Goal: Task Accomplishment & Management: Use online tool/utility

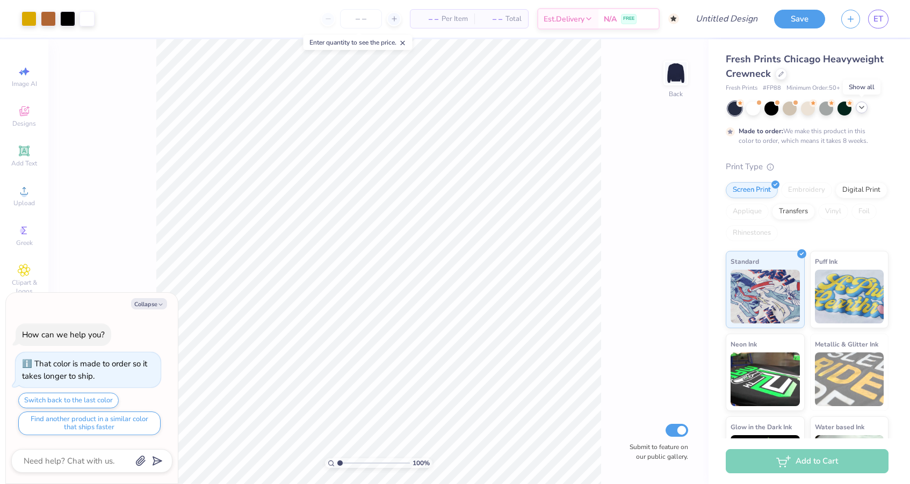
click at [858, 107] on icon at bounding box center [861, 107] width 9 height 9
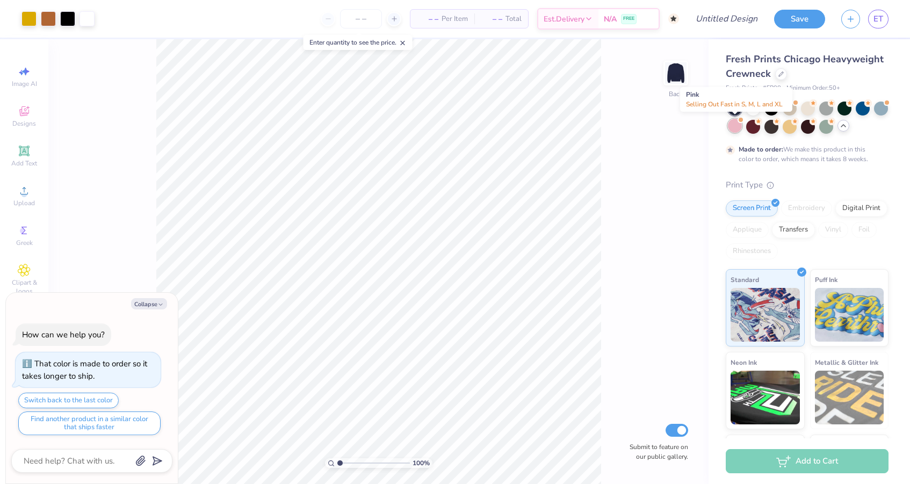
click at [739, 126] on div at bounding box center [735, 126] width 14 height 14
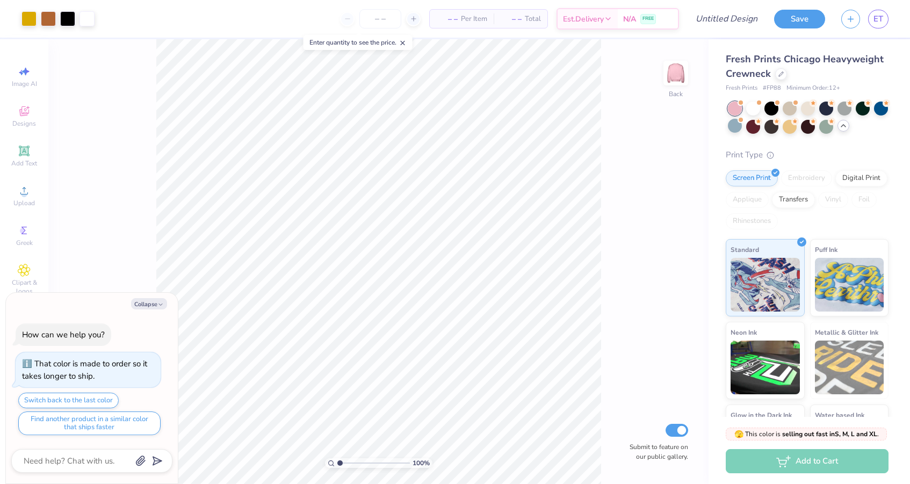
scroll to position [157, 0]
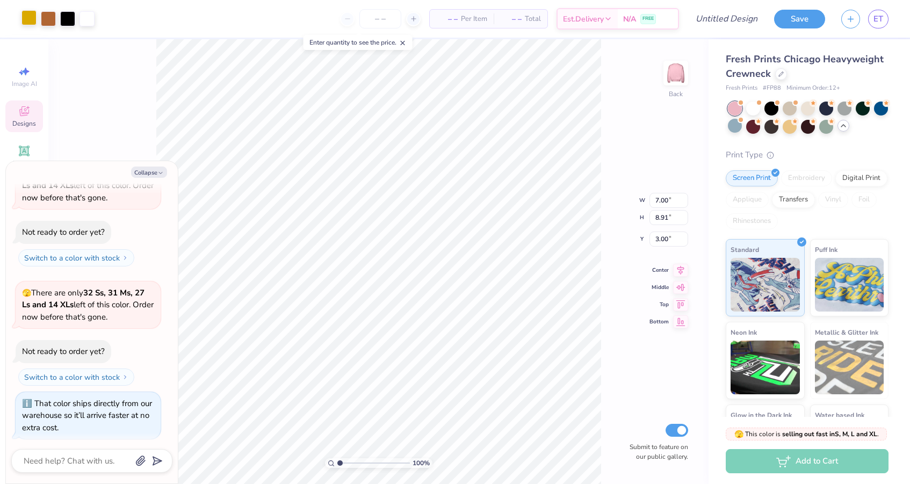
click at [34, 13] on div at bounding box center [28, 17] width 15 height 15
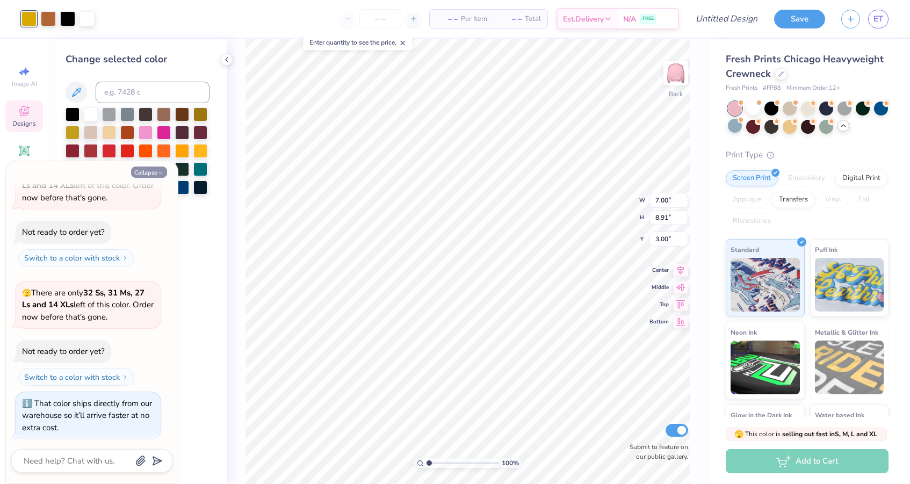
click at [155, 170] on button "Collapse" at bounding box center [149, 171] width 36 height 11
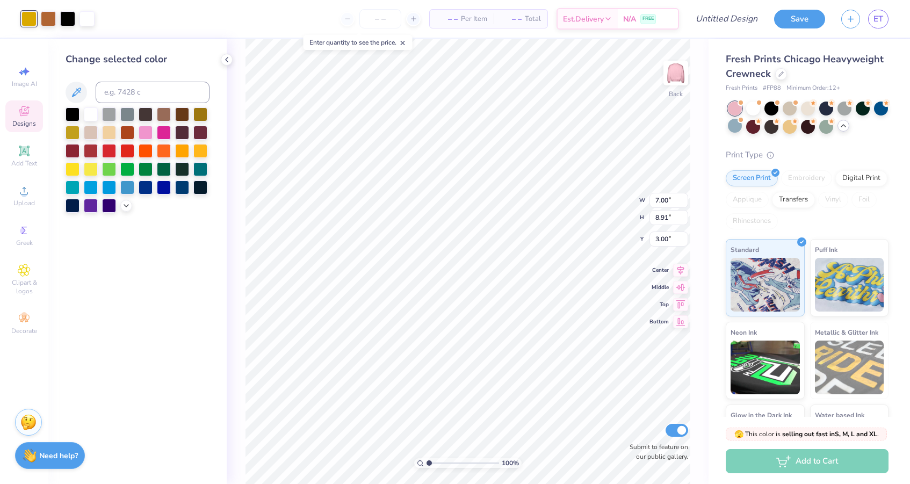
type textarea "x"
click at [167, 131] on div at bounding box center [164, 132] width 14 height 14
click at [121, 206] on div at bounding box center [126, 205] width 12 height 12
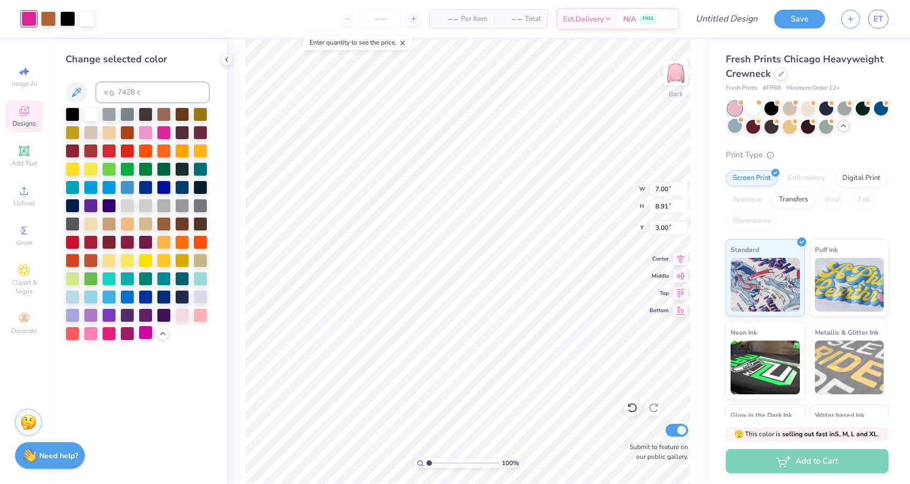
click at [142, 335] on div at bounding box center [146, 332] width 14 height 14
click at [165, 133] on div at bounding box center [164, 132] width 14 height 14
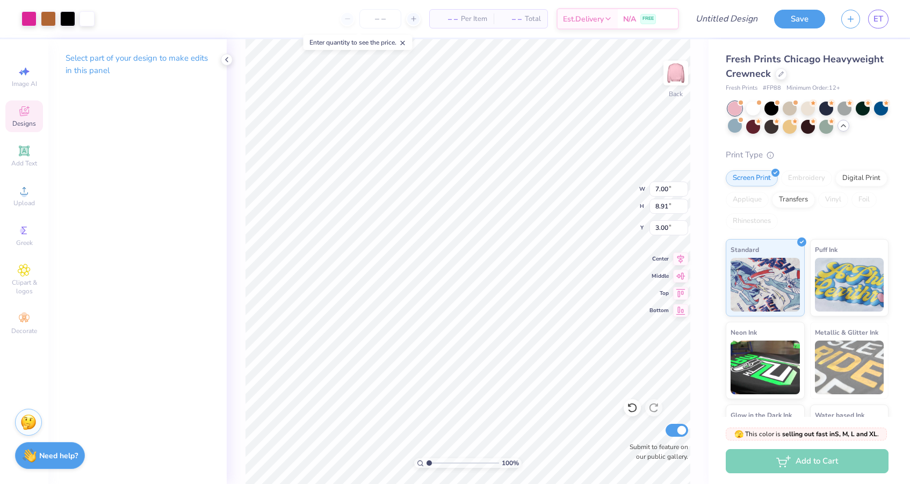
type input "9.44"
type input "12.02"
type input "10.44"
type input "13.28"
type textarea "x"
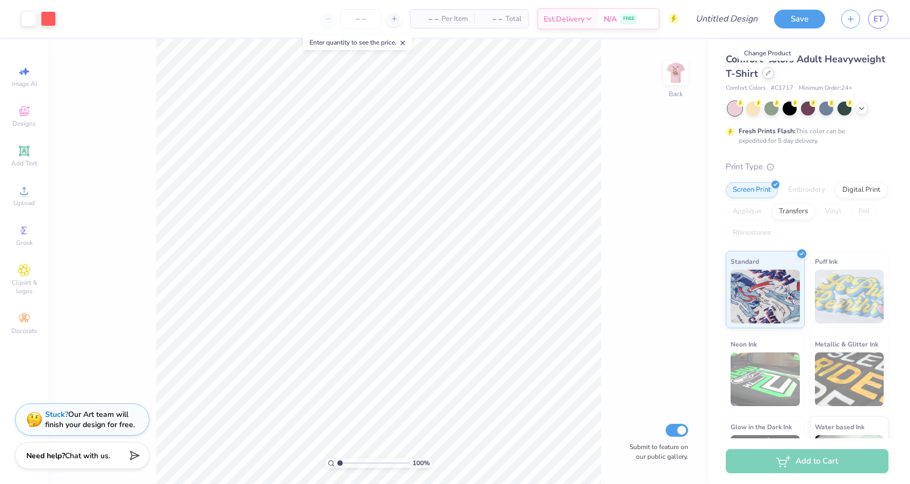
click at [766, 75] on icon at bounding box center [767, 72] width 5 height 5
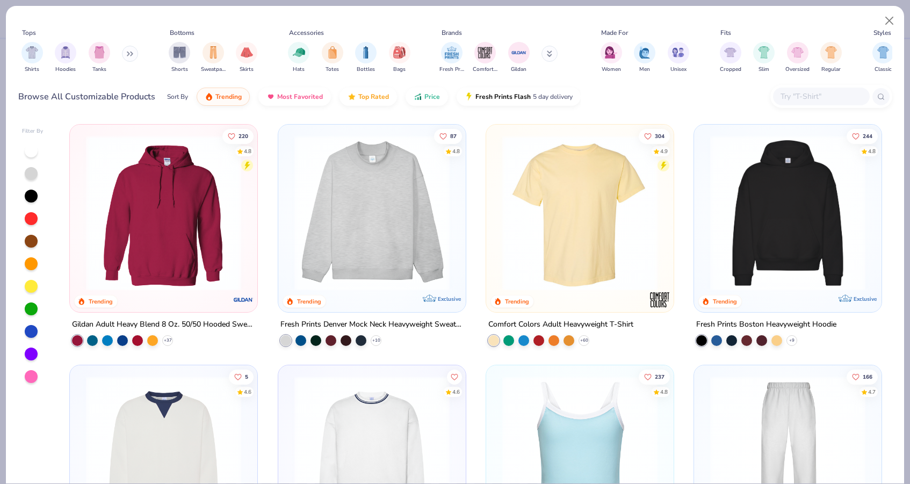
click at [216, 222] on img at bounding box center [164, 212] width 166 height 155
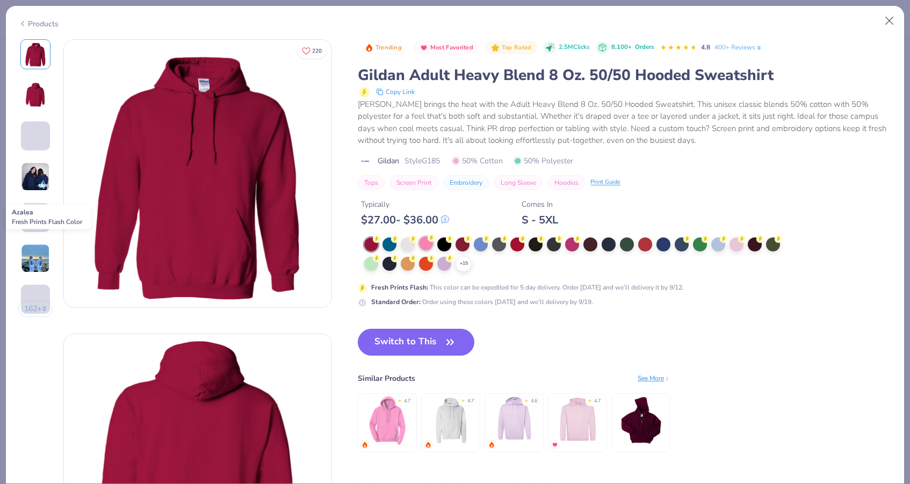
click at [424, 242] on div at bounding box center [426, 243] width 14 height 14
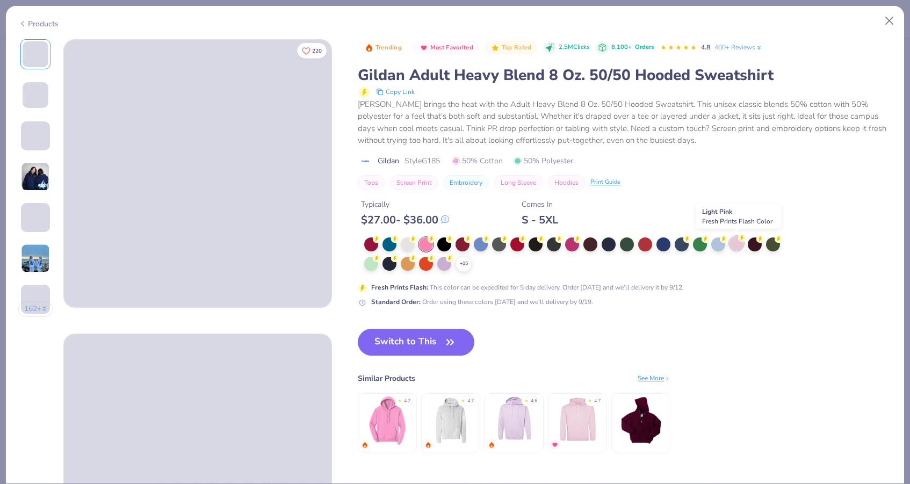
click at [736, 244] on div at bounding box center [736, 243] width 14 height 14
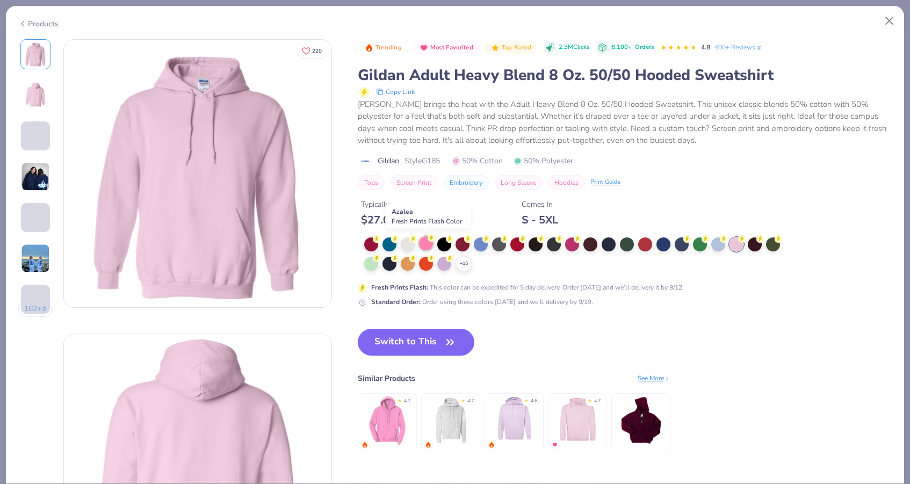
click at [427, 245] on div at bounding box center [426, 243] width 14 height 14
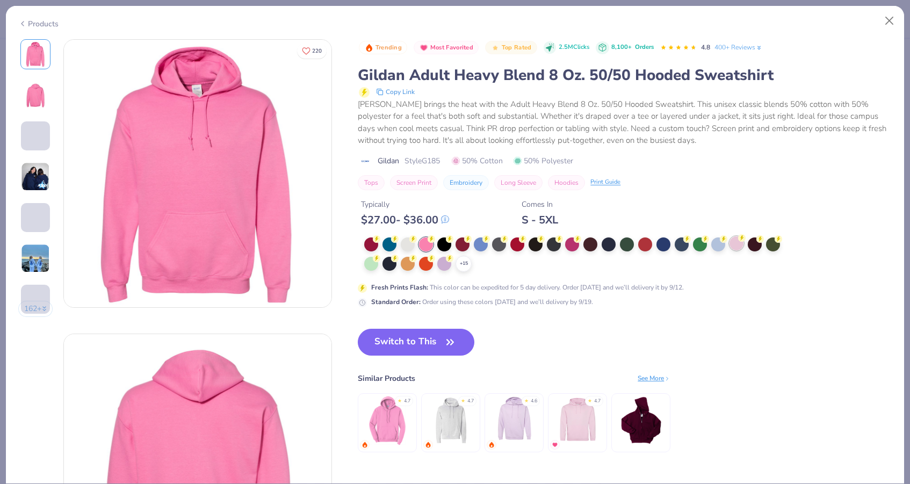
click at [733, 248] on div at bounding box center [736, 243] width 14 height 14
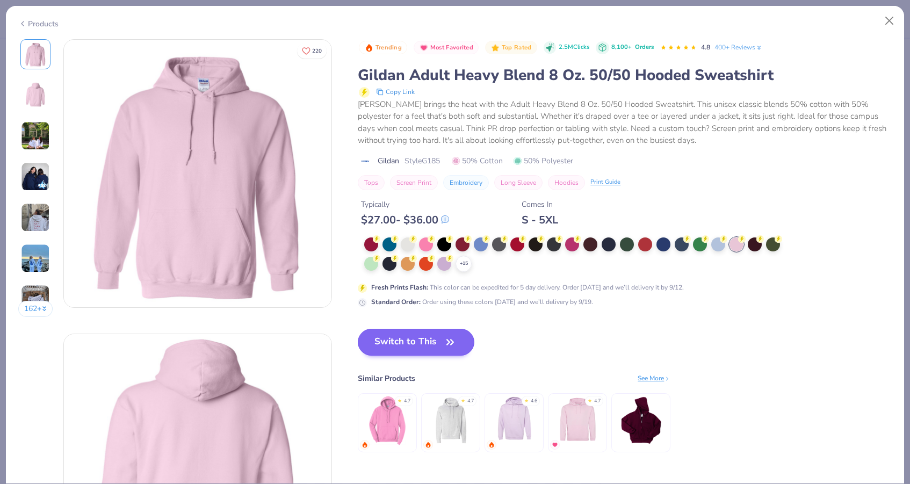
click at [426, 344] on button "Switch to This" at bounding box center [416, 342] width 117 height 27
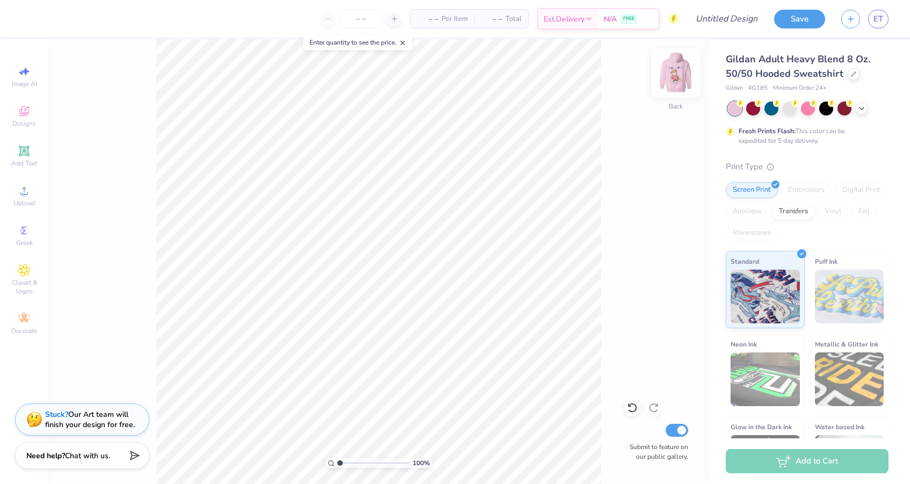
click at [677, 73] on img at bounding box center [675, 73] width 43 height 43
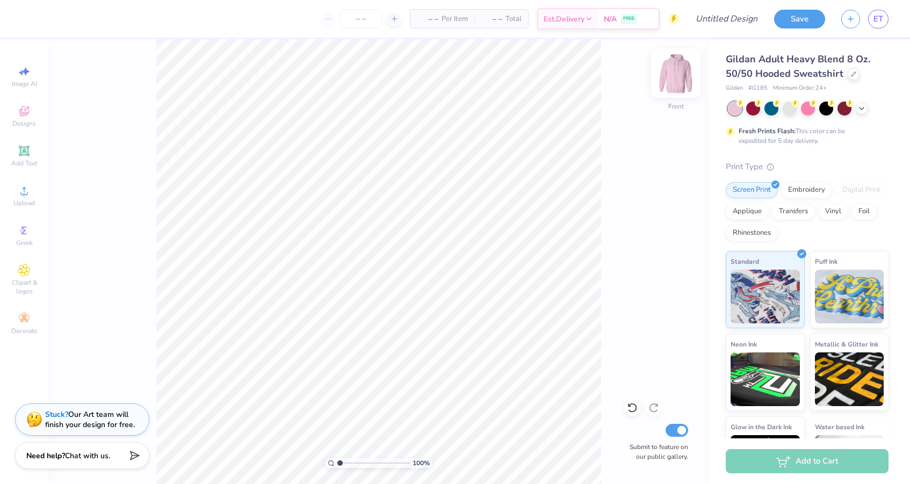
click at [675, 83] on img at bounding box center [675, 73] width 43 height 43
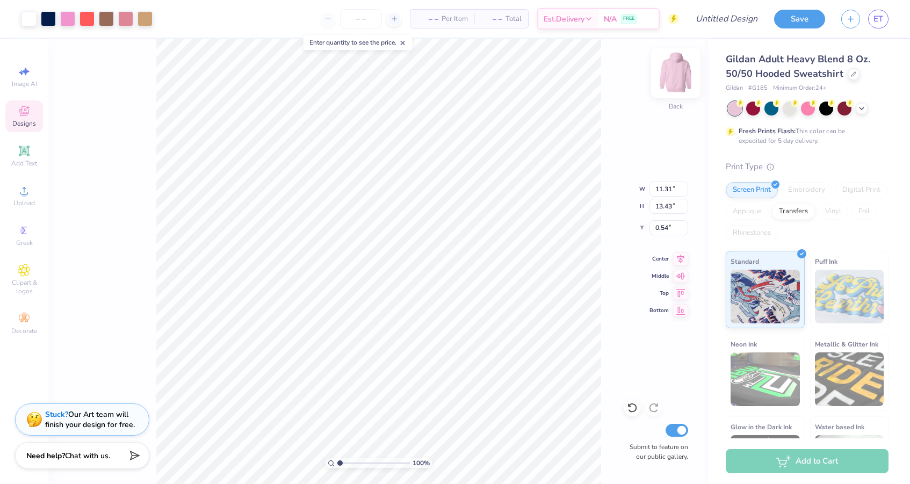
type input "9.79"
type input "11.62"
type input "1.96"
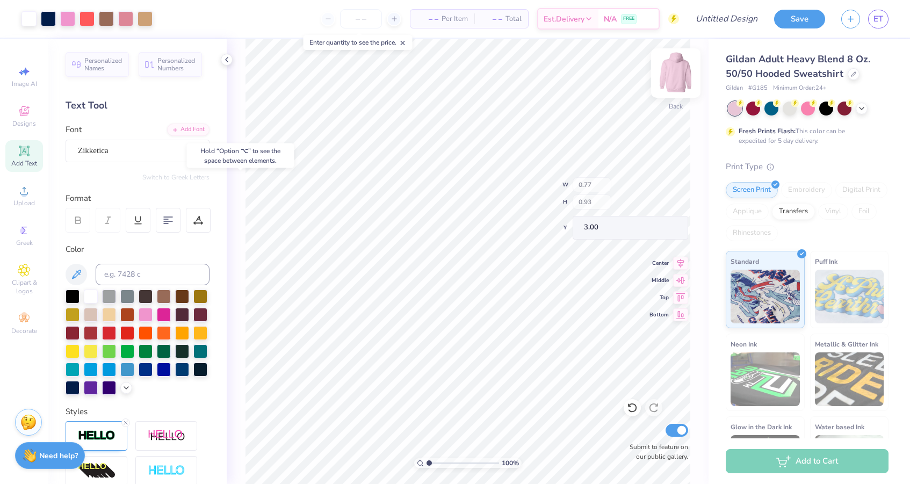
type input "3.00"
type input "2.18"
type input "2.20"
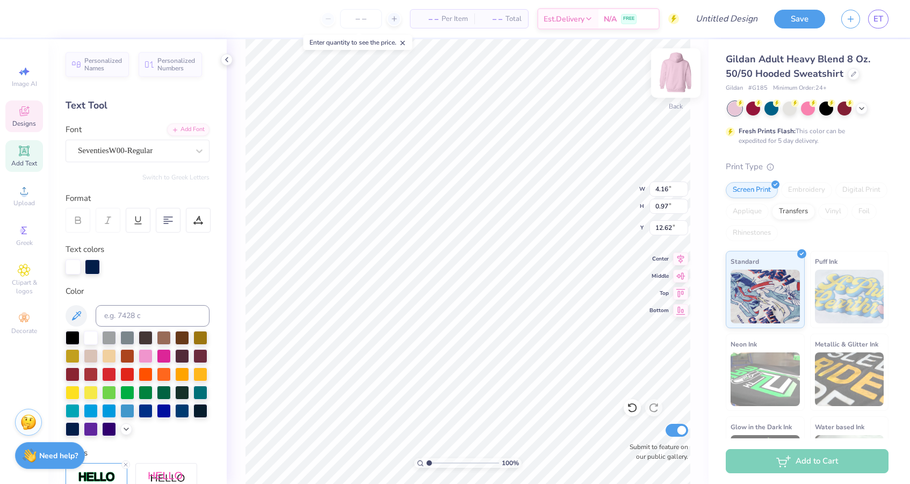
scroll to position [0, 5]
type textarea "We're stronger together"
type textarea "We're stronger together."
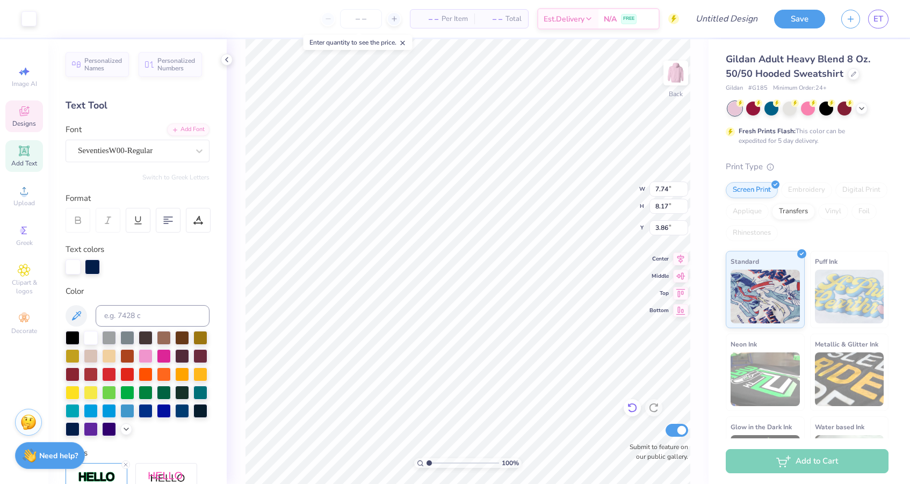
click at [629, 410] on icon at bounding box center [631, 408] width 9 height 10
type input "4.03"
click at [632, 406] on icon at bounding box center [632, 407] width 11 height 11
type input "4.11"
type input "7.93"
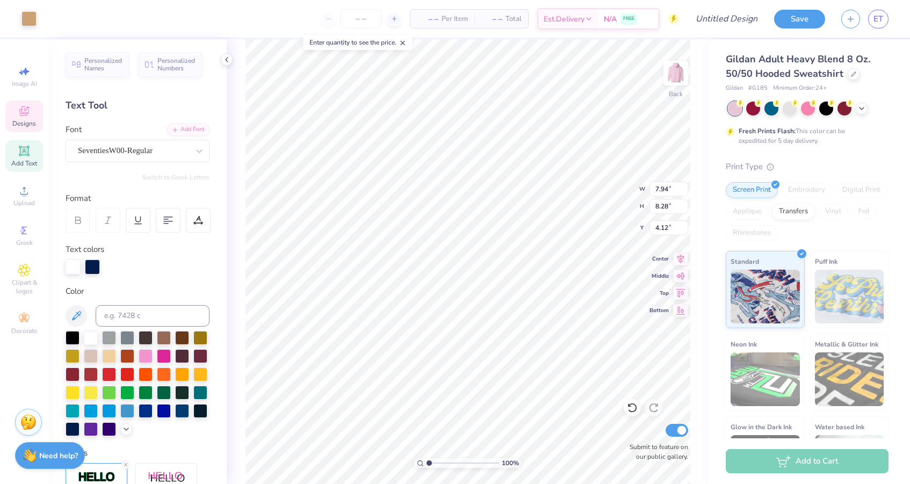
type input "8.27"
type input "4.13"
click at [633, 406] on icon at bounding box center [632, 407] width 11 height 11
type input "7.94"
type input "8.28"
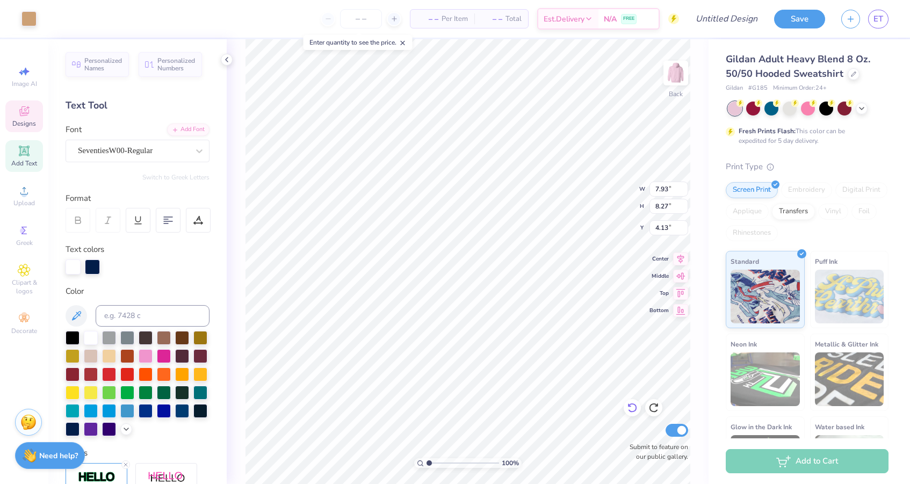
type input "4.12"
type input "12.95"
type input "1.95"
type input "1.46"
type input "9.10"
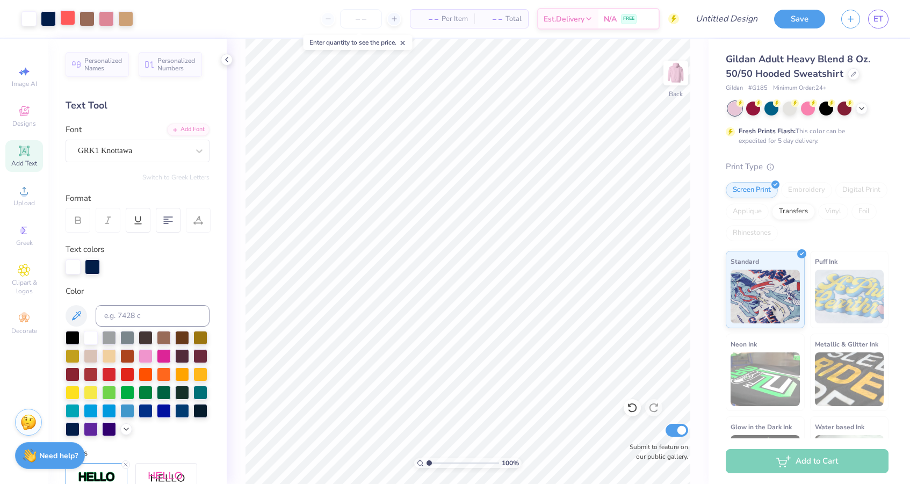
click at [62, 21] on div at bounding box center [67, 17] width 15 height 15
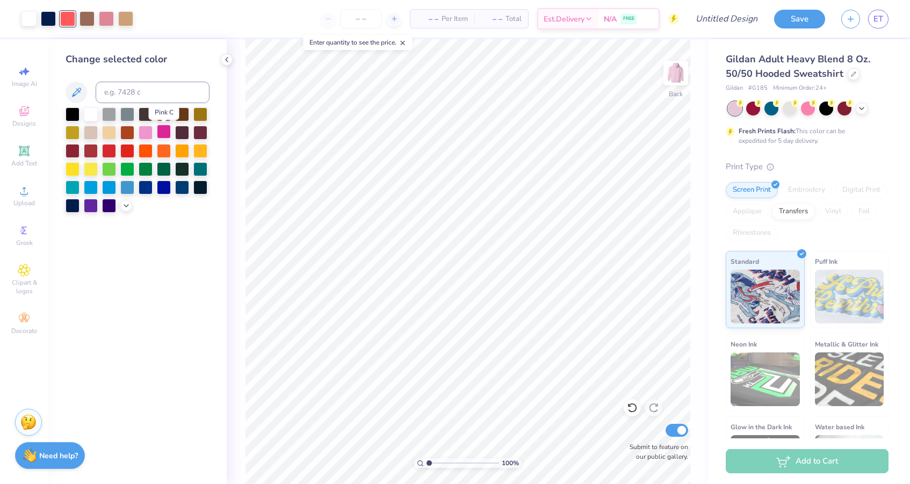
click at [162, 135] on div at bounding box center [164, 132] width 14 height 14
click at [147, 133] on div at bounding box center [146, 132] width 14 height 14
click at [104, 23] on div at bounding box center [106, 17] width 15 height 15
click at [124, 208] on icon at bounding box center [126, 204] width 9 height 9
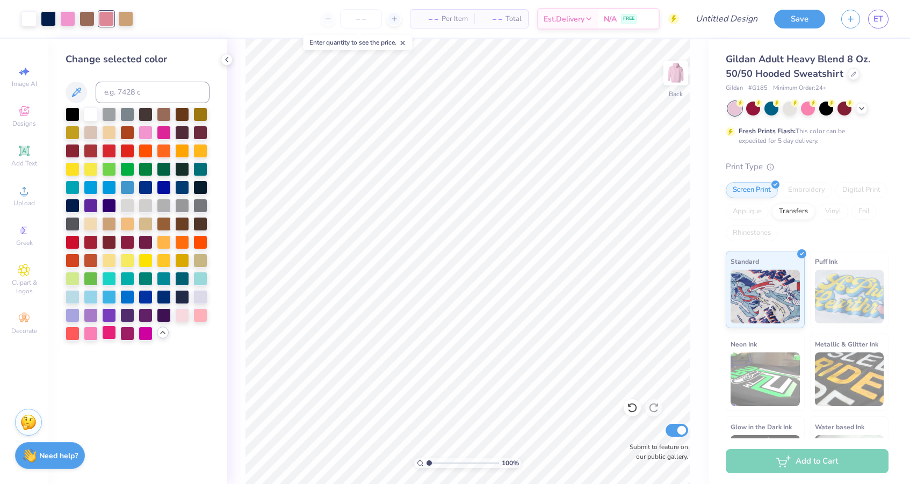
click at [110, 335] on div at bounding box center [109, 332] width 14 height 14
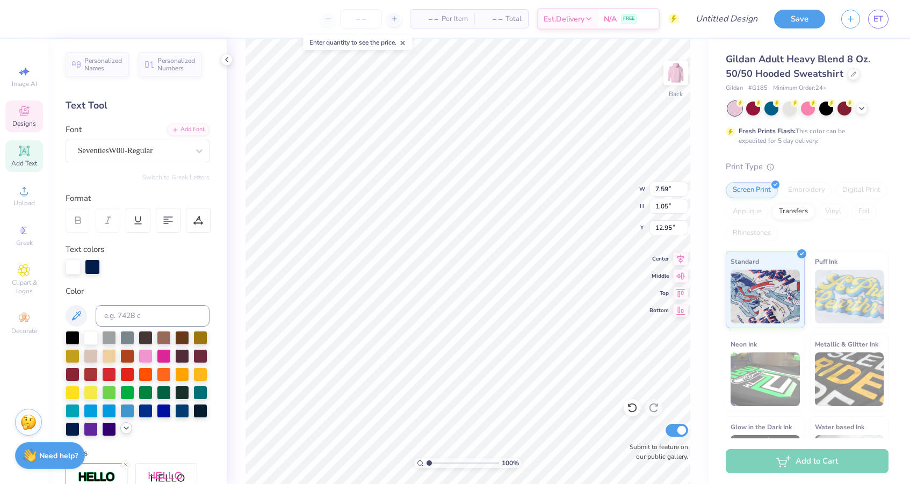
click at [123, 427] on icon at bounding box center [126, 428] width 9 height 9
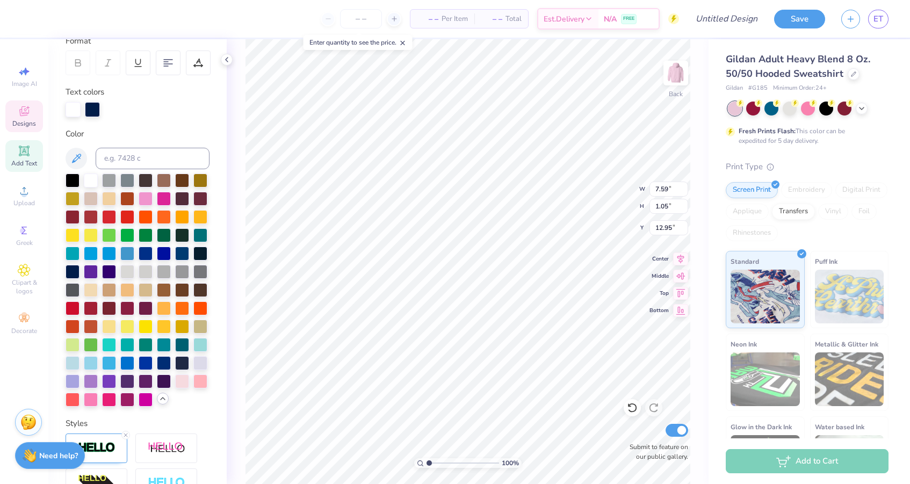
scroll to position [158, 0]
click at [104, 398] on div at bounding box center [109, 398] width 14 height 14
type textarea "m"
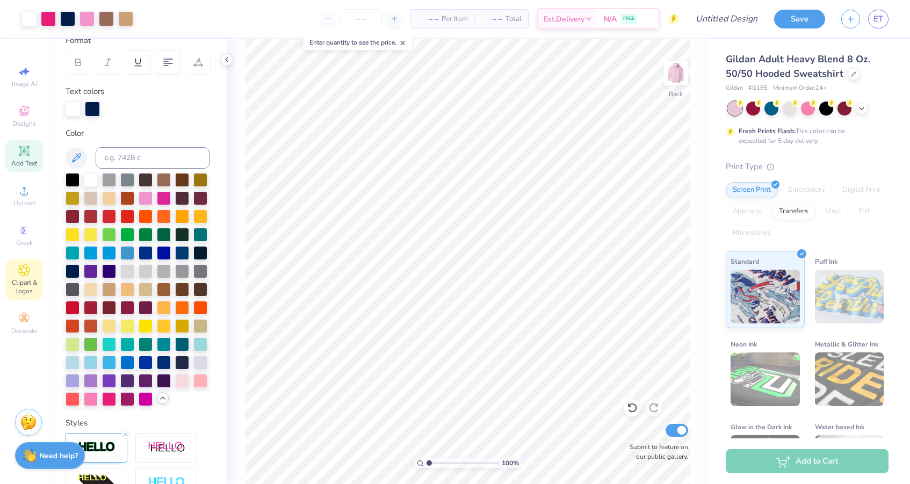
click at [29, 271] on icon at bounding box center [24, 270] width 12 height 12
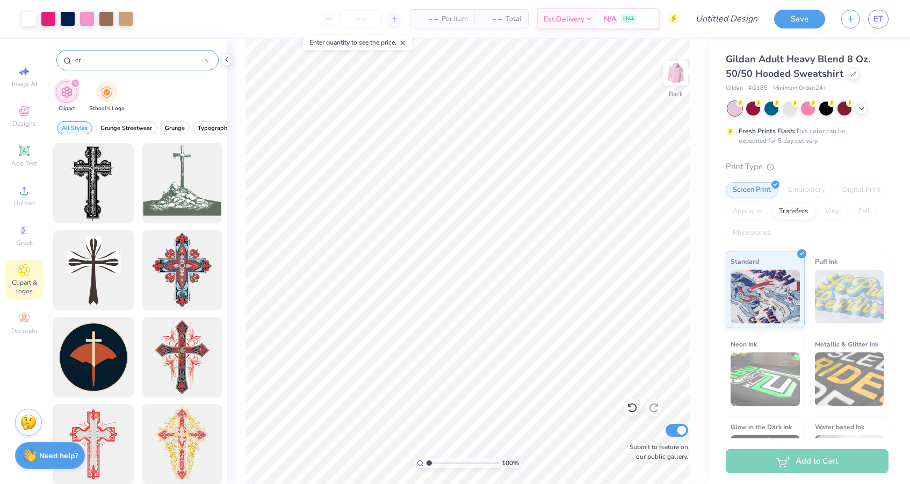
type input "c"
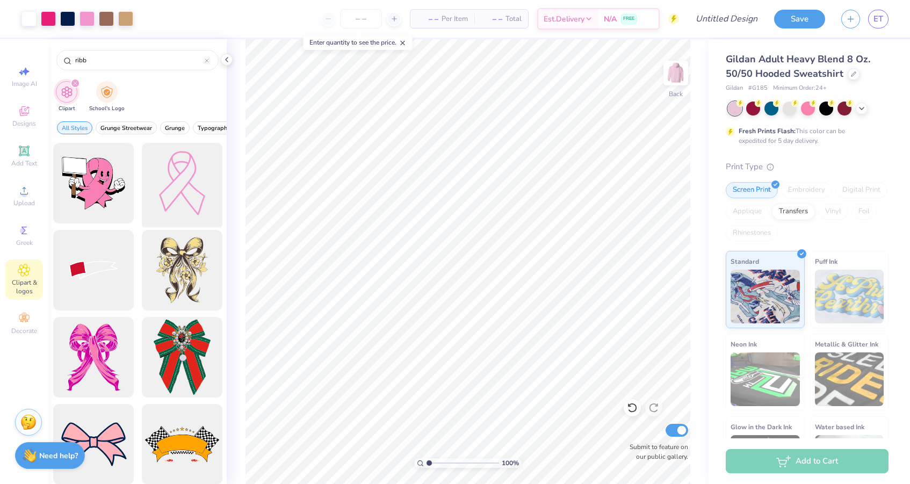
type input "ribb"
click at [172, 174] on div at bounding box center [181, 183] width 89 height 89
type input "1.90"
type input "2.65"
type input "11.32"
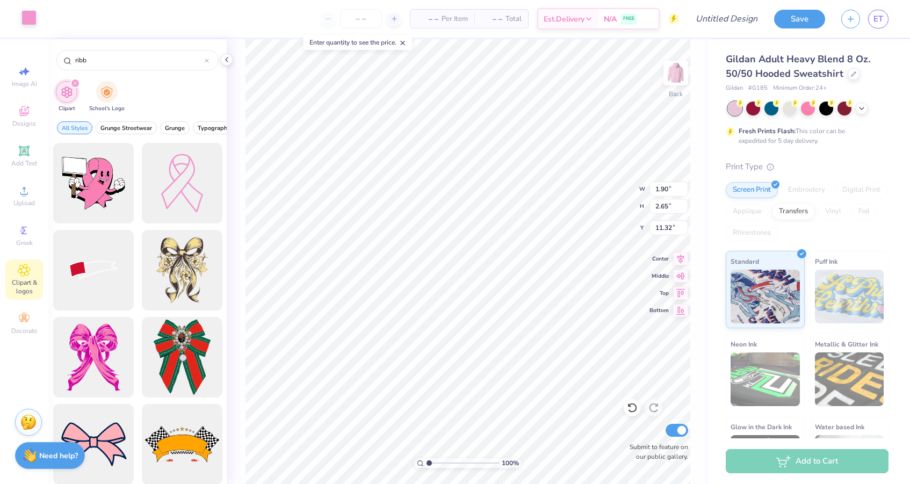
click at [28, 20] on div at bounding box center [28, 17] width 15 height 15
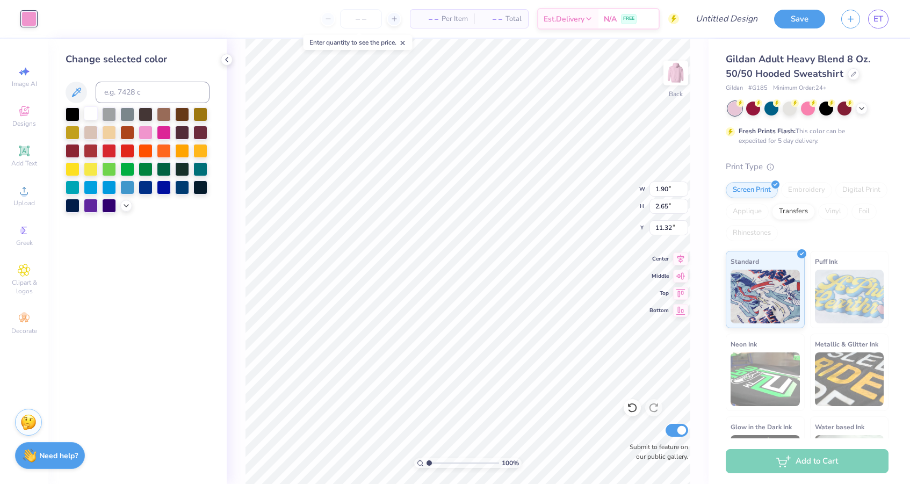
click at [91, 114] on div at bounding box center [91, 113] width 14 height 14
type input "1.42"
type input "1.98"
type input "8.93"
type input "1.25"
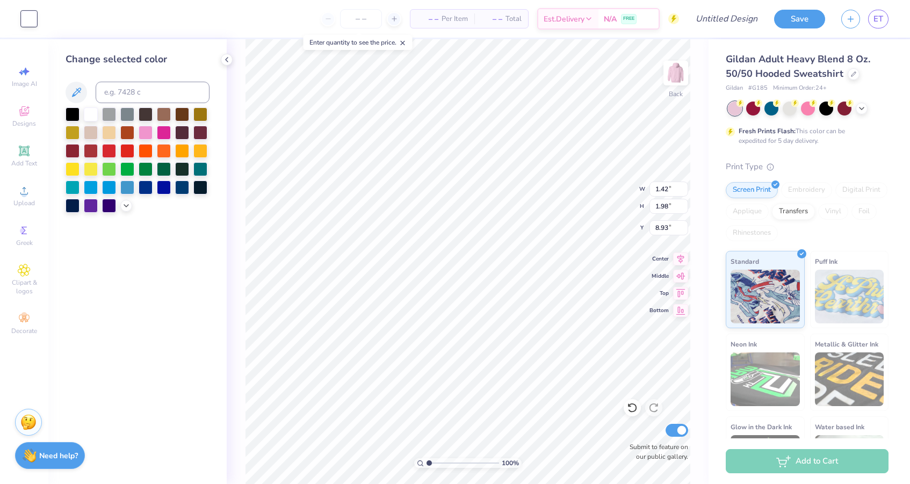
type input "1.74"
type input "9.14"
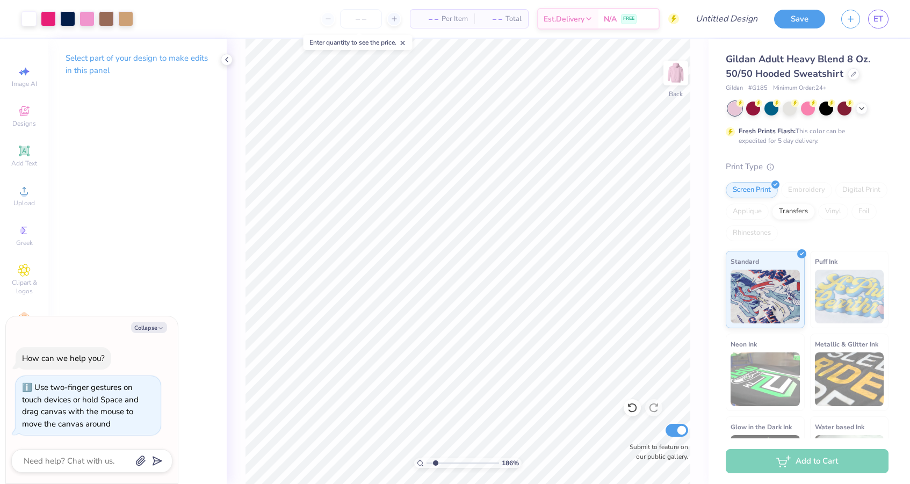
type input "1.93"
drag, startPoint x: 428, startPoint y: 462, endPoint x: 435, endPoint y: 462, distance: 7.0
click at [435, 462] on input "range" at bounding box center [462, 463] width 72 height 10
type textarea "x"
type input "1.48"
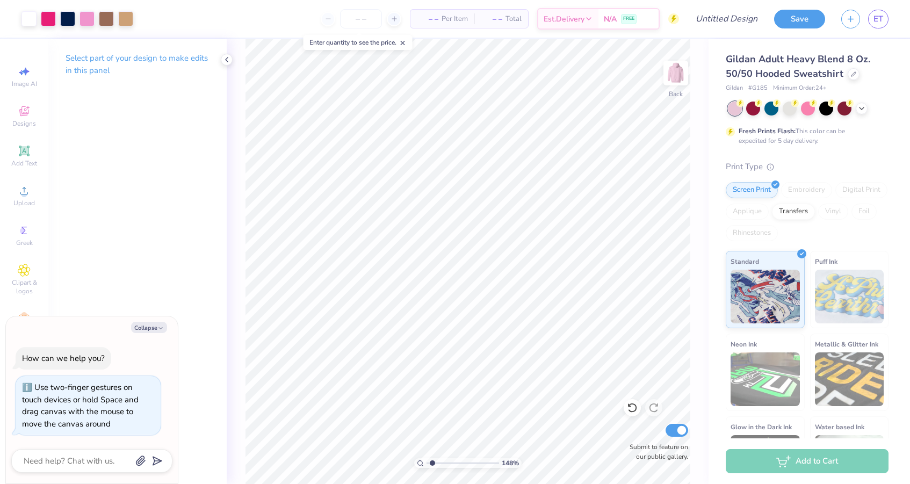
click at [432, 462] on input "range" at bounding box center [462, 463] width 72 height 10
click at [34, 20] on div at bounding box center [28, 17] width 15 height 15
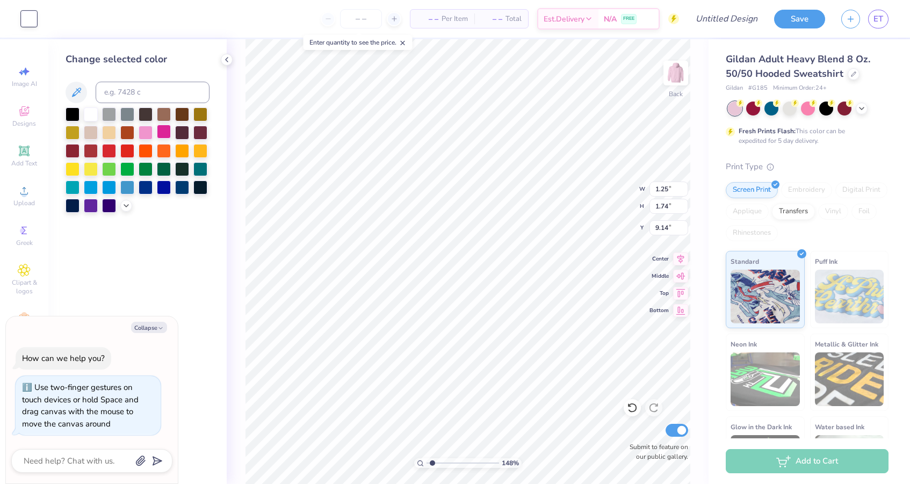
click at [161, 134] on div at bounding box center [164, 132] width 14 height 14
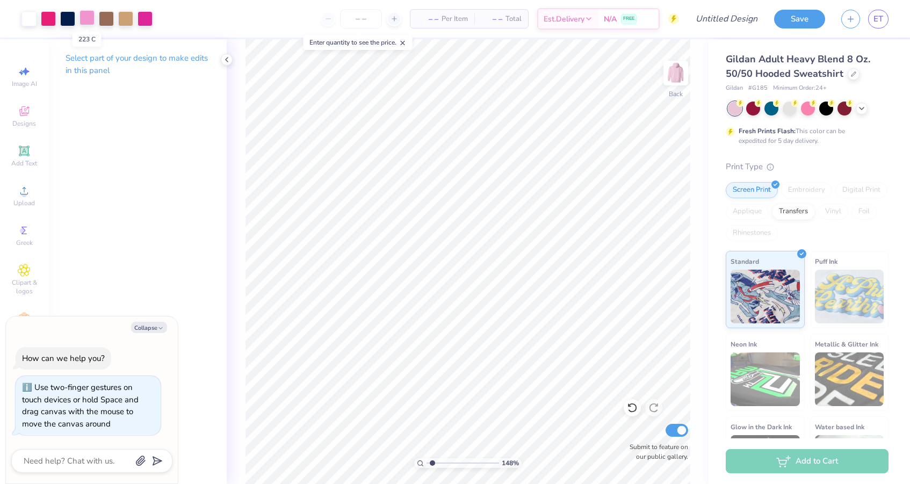
click at [84, 20] on div at bounding box center [86, 17] width 15 height 15
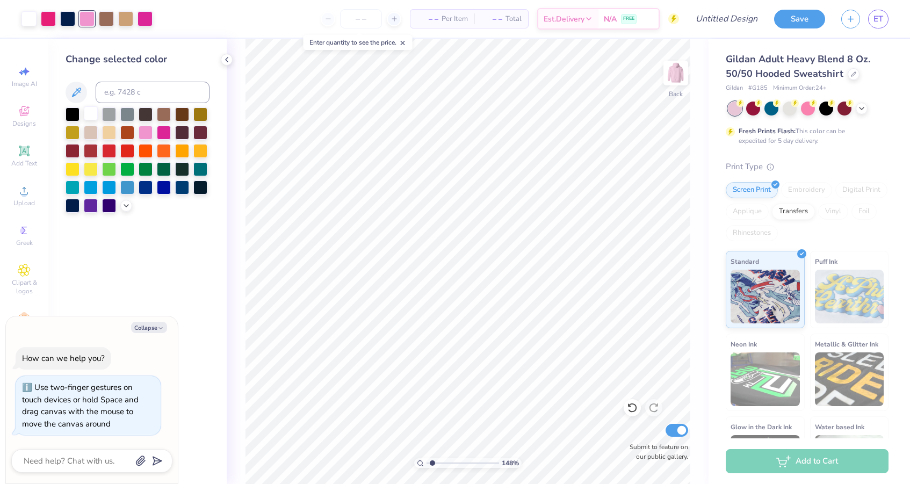
click at [91, 114] on div at bounding box center [91, 113] width 14 height 14
click at [143, 128] on div at bounding box center [146, 132] width 14 height 14
click at [88, 117] on div at bounding box center [91, 113] width 14 height 14
click at [127, 209] on icon at bounding box center [126, 204] width 9 height 9
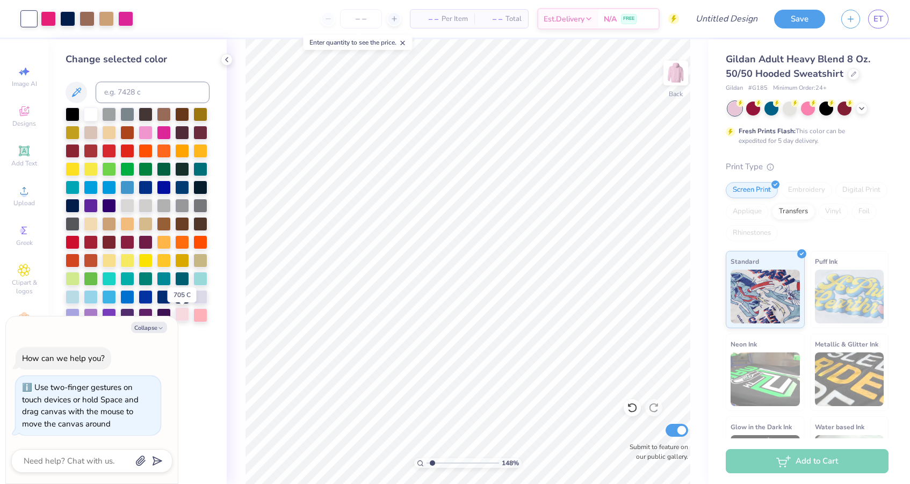
click at [180, 317] on div at bounding box center [182, 314] width 14 height 14
click at [158, 327] on icon "button" at bounding box center [160, 328] width 6 height 6
type textarea "x"
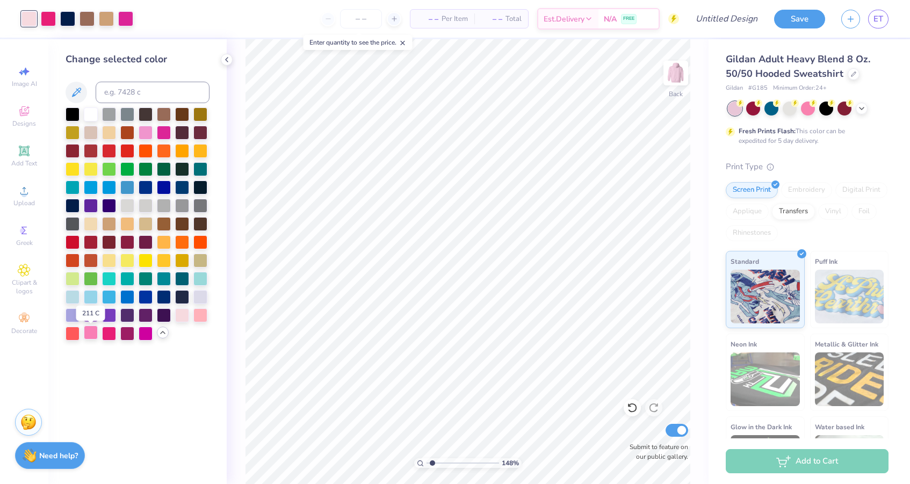
click at [90, 336] on div at bounding box center [91, 332] width 14 height 14
click at [145, 127] on div at bounding box center [146, 132] width 14 height 14
click at [88, 115] on div at bounding box center [91, 113] width 14 height 14
click at [631, 408] on icon at bounding box center [632, 407] width 11 height 11
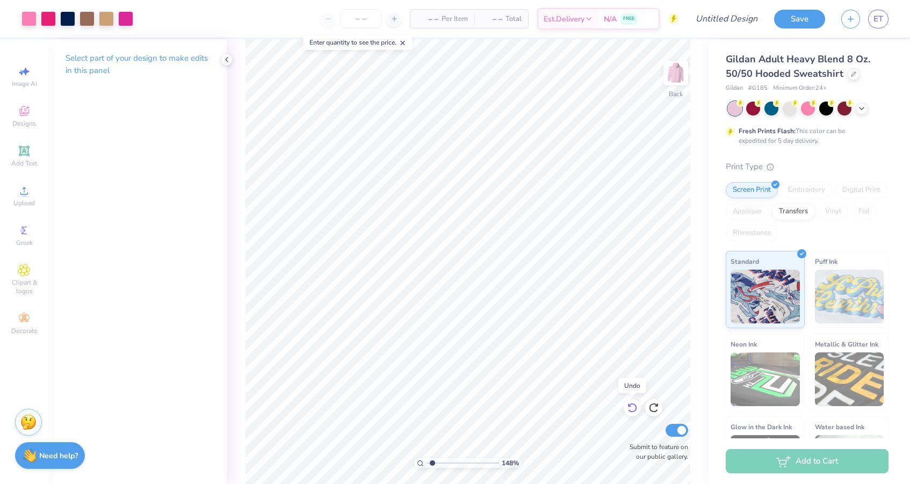
click at [631, 408] on icon at bounding box center [632, 407] width 11 height 11
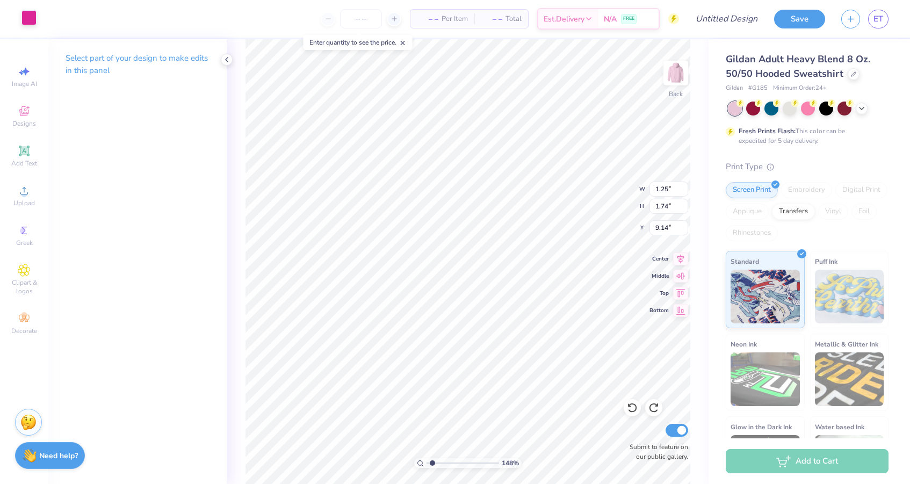
click at [31, 21] on div at bounding box center [28, 17] width 15 height 15
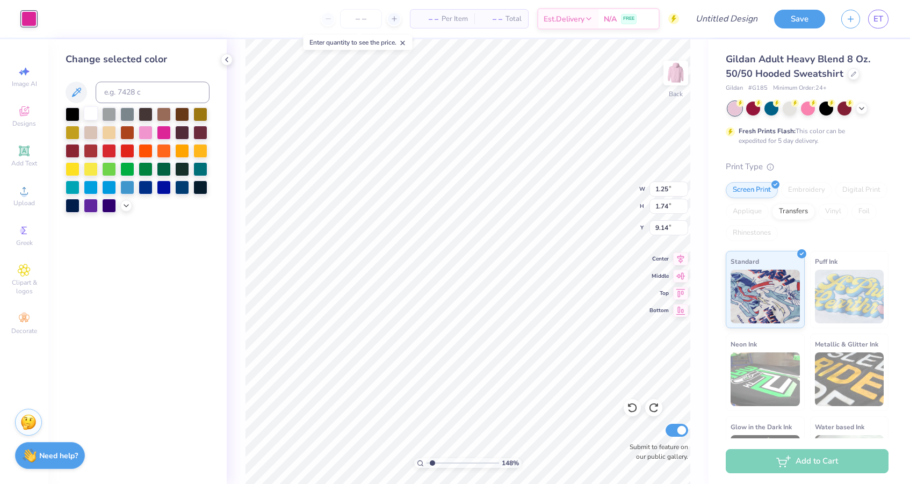
click at [88, 111] on div at bounding box center [91, 113] width 14 height 14
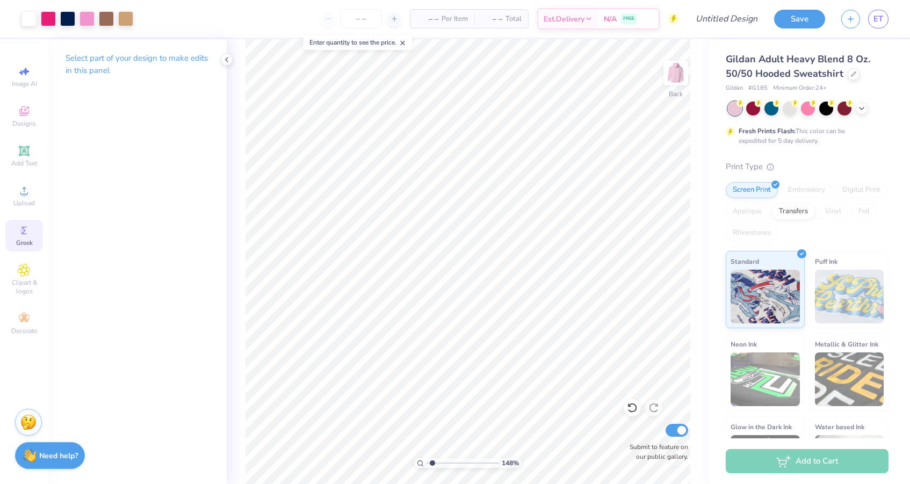
click at [23, 235] on icon at bounding box center [24, 230] width 13 height 13
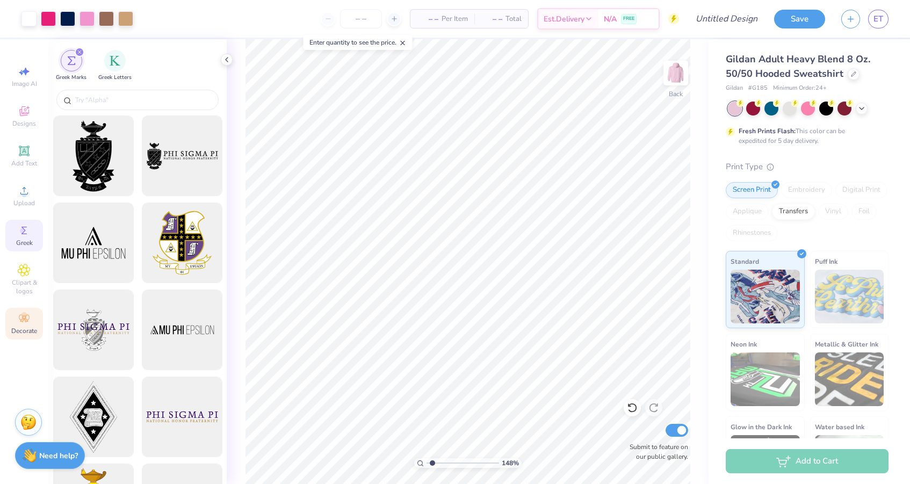
click at [24, 311] on div "Decorate" at bounding box center [24, 324] width 38 height 32
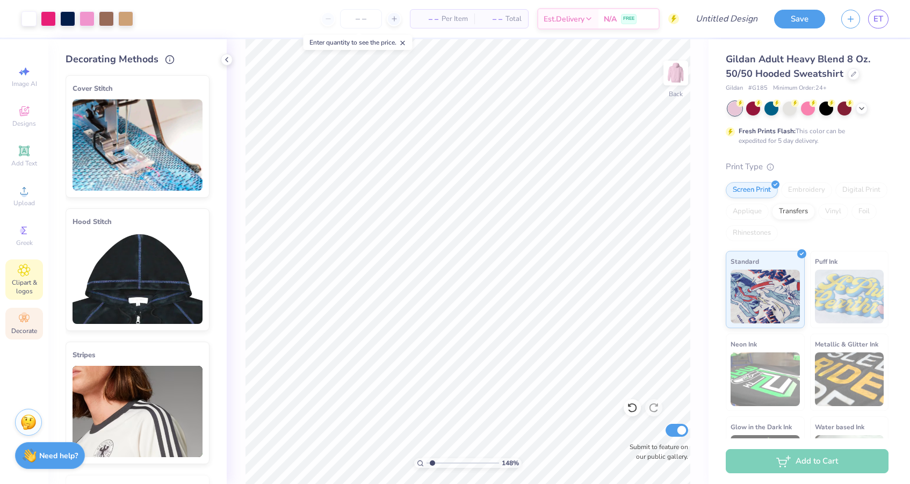
click at [22, 287] on span "Clipart & logos" at bounding box center [24, 286] width 38 height 17
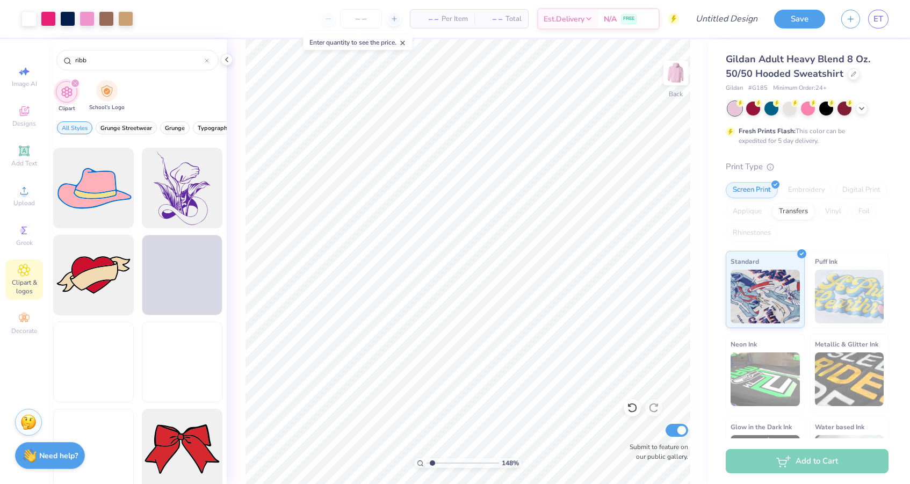
scroll to position [835, 0]
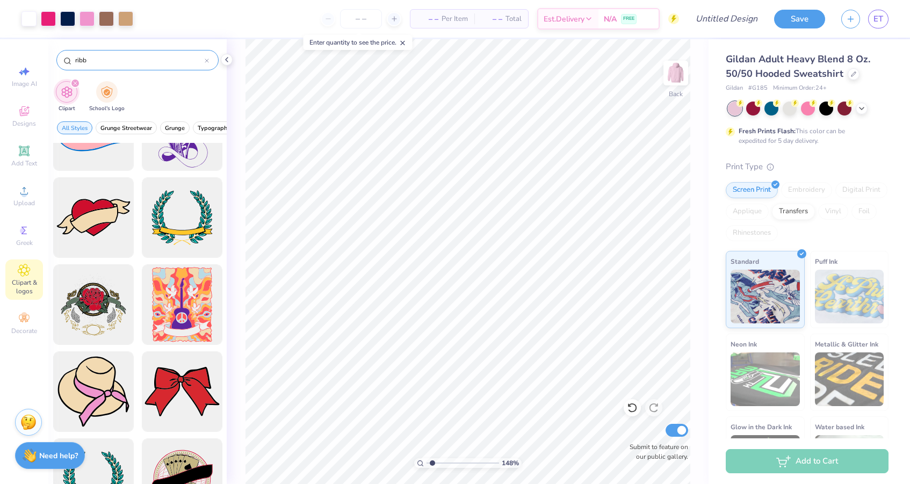
drag, startPoint x: 99, startPoint y: 61, endPoint x: 66, endPoint y: 60, distance: 33.9
click at [66, 60] on div "ribb" at bounding box center [137, 60] width 162 height 20
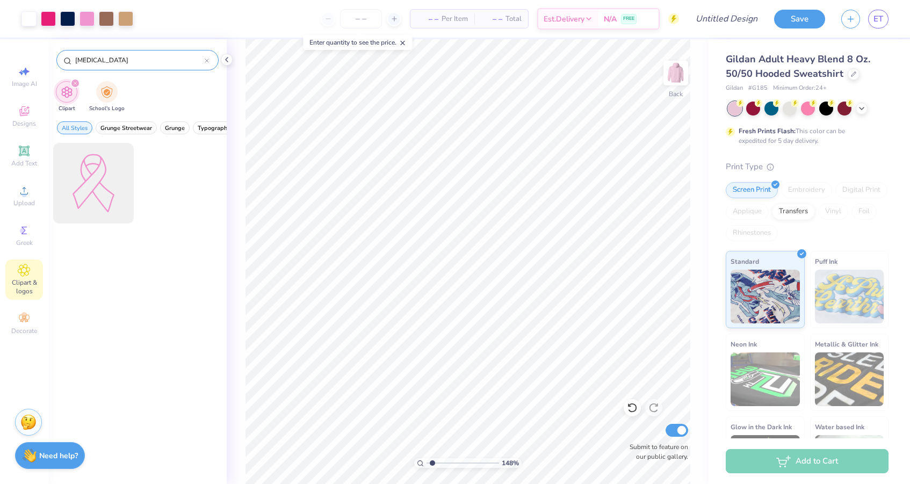
drag, startPoint x: 93, startPoint y: 61, endPoint x: 59, endPoint y: 60, distance: 34.4
click at [59, 61] on div "[MEDICAL_DATA]" at bounding box center [137, 60] width 162 height 20
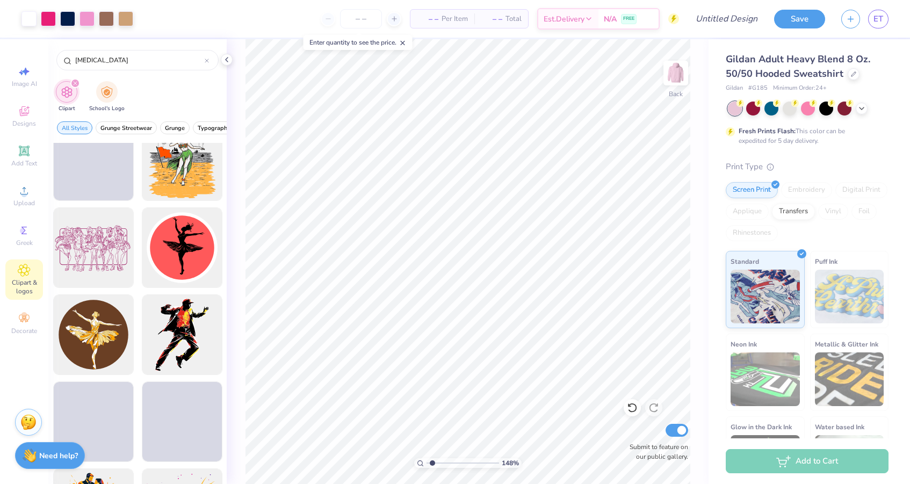
scroll to position [811, 0]
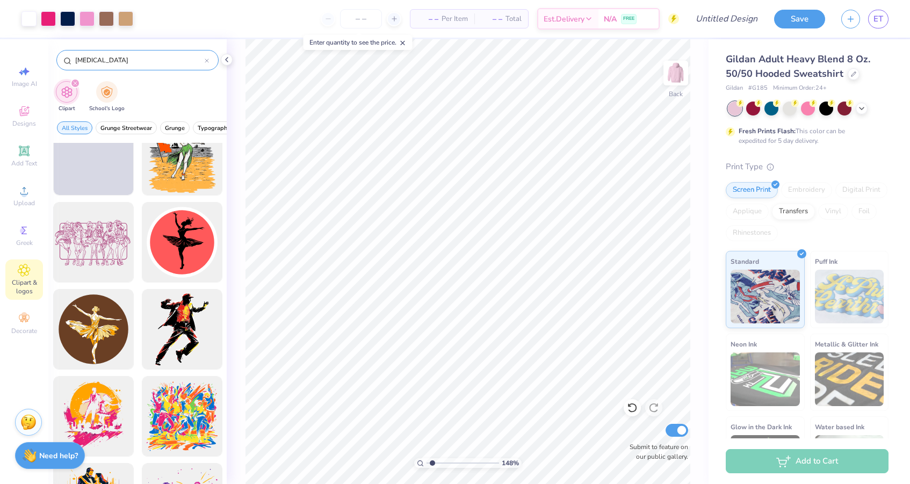
drag, startPoint x: 107, startPoint y: 58, endPoint x: 66, endPoint y: 58, distance: 41.9
click at [66, 58] on div "[MEDICAL_DATA]" at bounding box center [137, 60] width 162 height 20
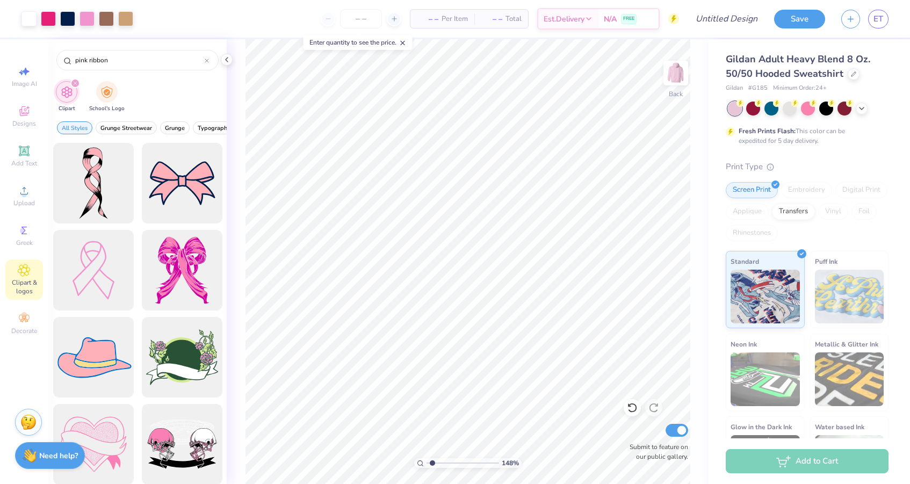
scroll to position [0, 0]
type input "pink ribbon"
type input "9.11"
type input "1.20"
type input "1.81"
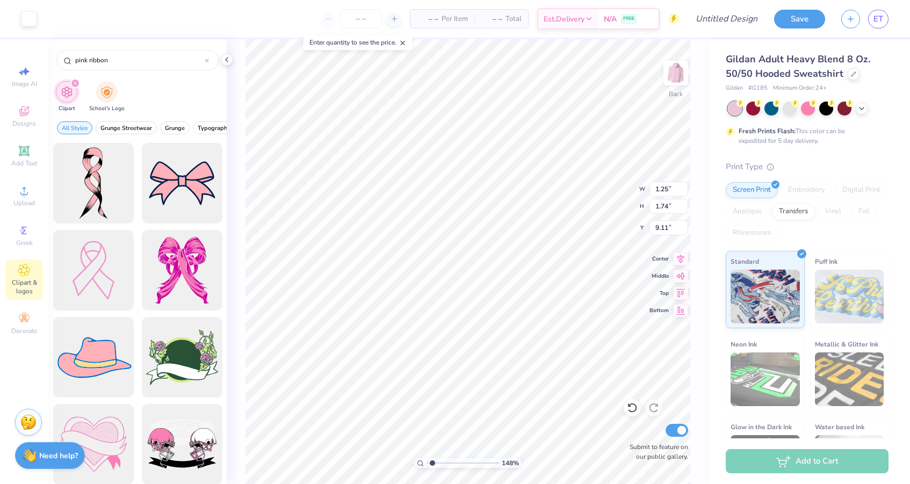
type input "9.13"
type input "1.32"
type input "1.98"
type input "8.98"
type input "8.00"
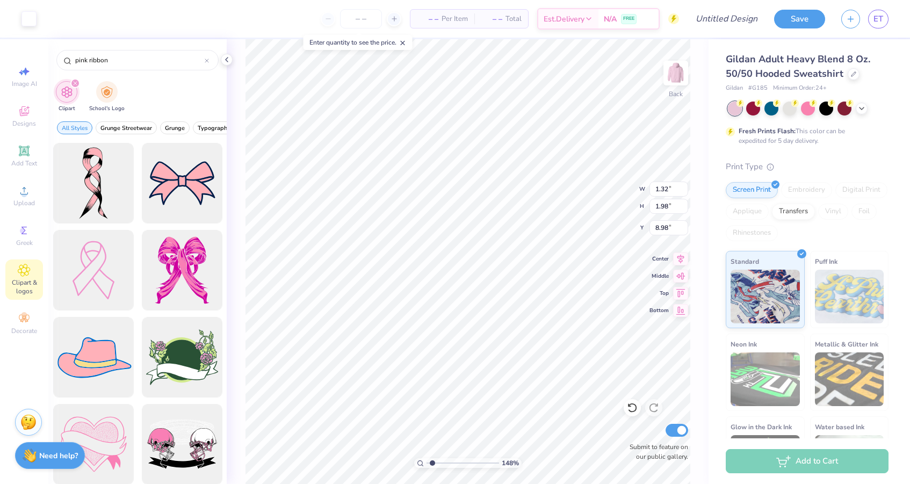
type input "8.48"
type input "4.00"
click at [227, 61] on polyline at bounding box center [227, 59] width 2 height 4
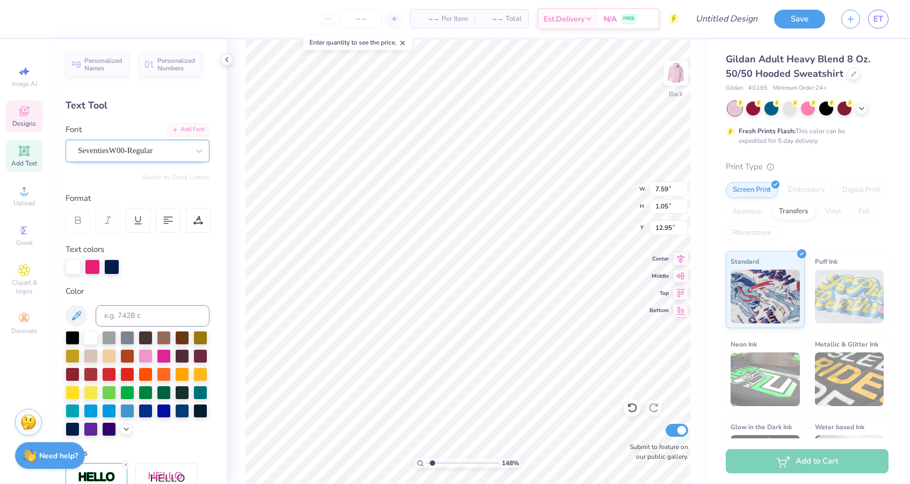
click at [176, 154] on div "SeventiesW00-Regular" at bounding box center [133, 150] width 113 height 17
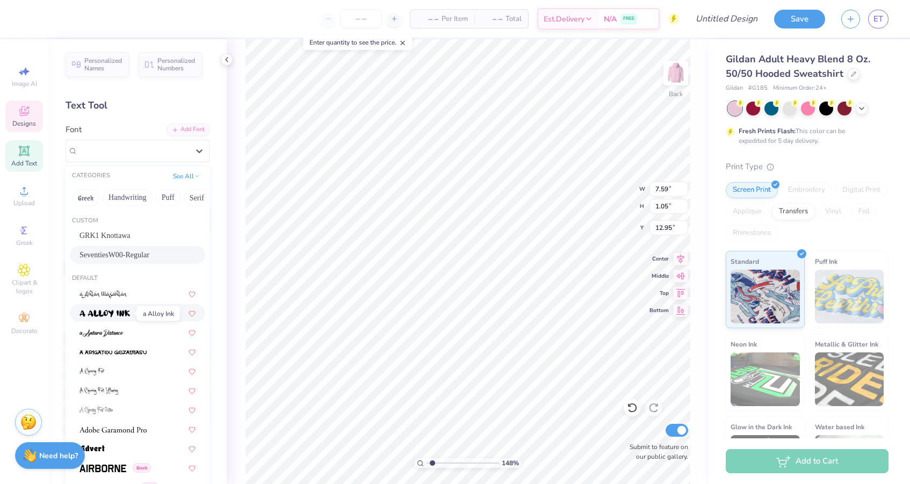
click at [119, 318] on span at bounding box center [104, 312] width 50 height 11
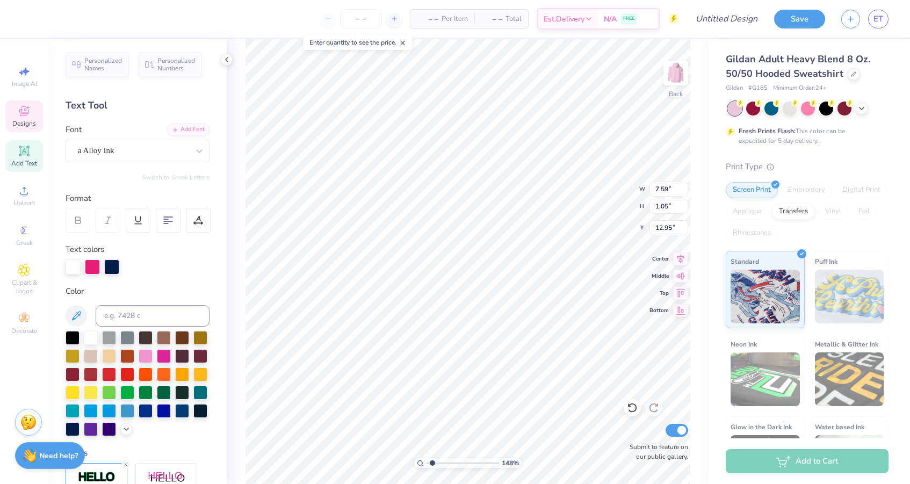
type input "14.94"
type input "0.98"
type input "12.99"
click at [123, 161] on div "a Alloy Ink" at bounding box center [138, 151] width 144 height 23
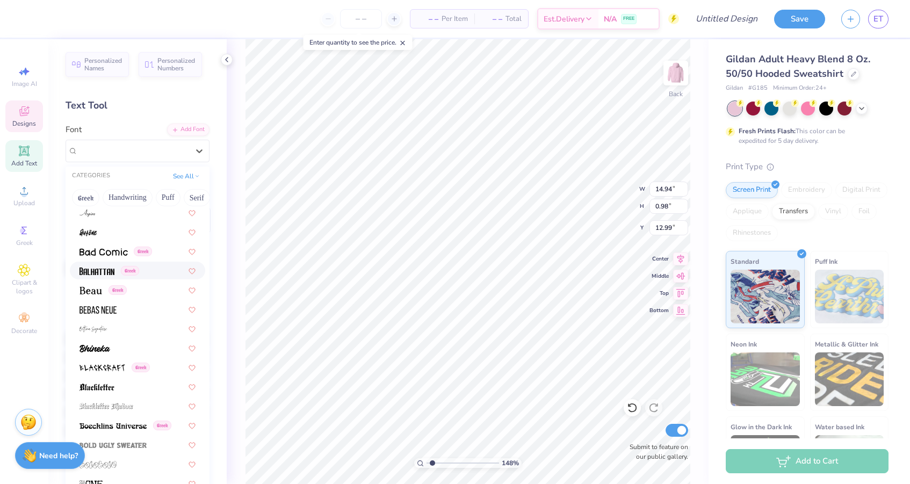
scroll to position [497, 0]
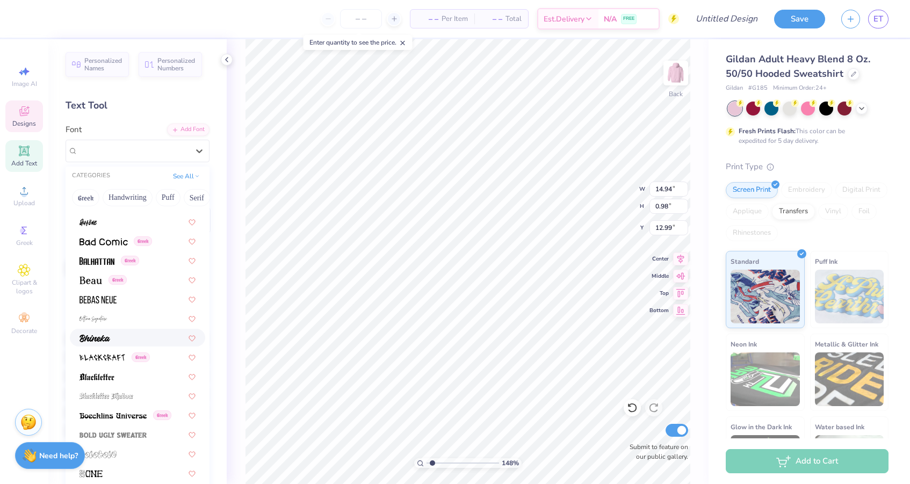
click at [115, 340] on div at bounding box center [137, 337] width 116 height 11
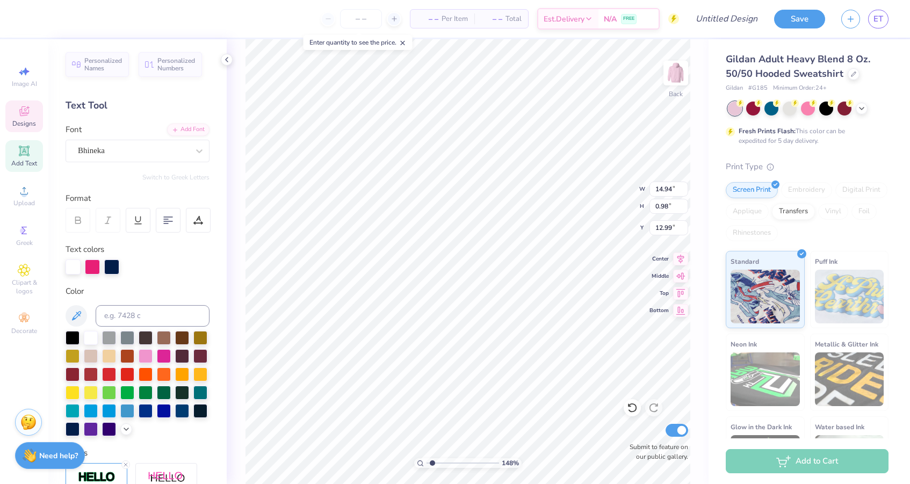
type input "8.96"
type input "0.95"
type input "13.00"
click at [108, 268] on div at bounding box center [111, 265] width 15 height 15
click at [633, 410] on icon at bounding box center [632, 407] width 11 height 11
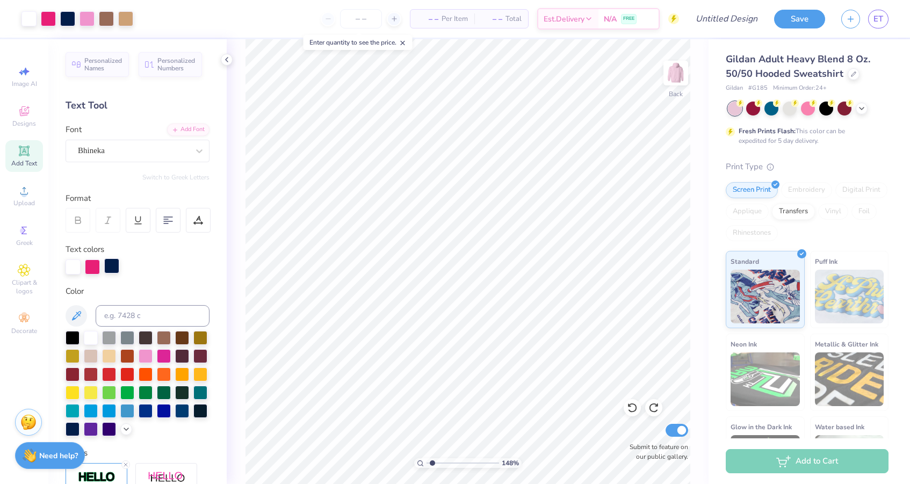
click at [110, 267] on div at bounding box center [111, 265] width 15 height 15
click at [87, 341] on div at bounding box center [91, 337] width 14 height 14
click at [631, 411] on icon at bounding box center [631, 408] width 9 height 10
click at [657, 408] on icon at bounding box center [653, 407] width 11 height 11
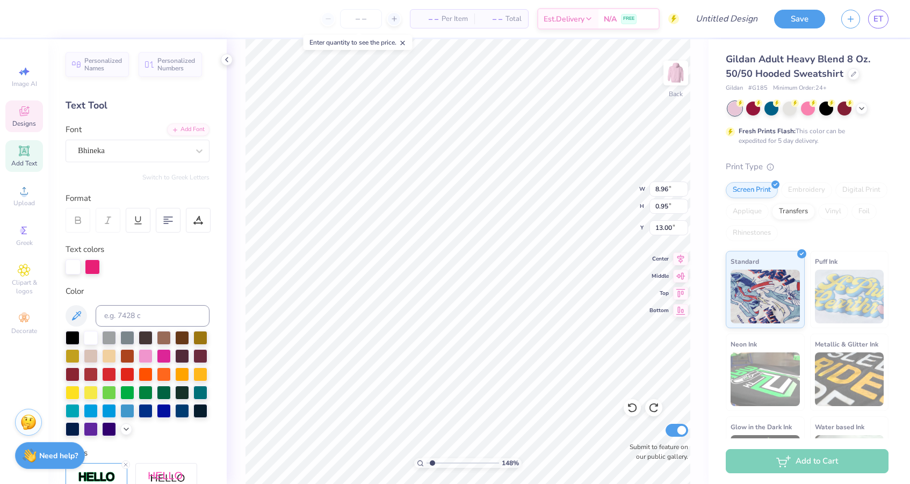
click at [78, 267] on div at bounding box center [73, 266] width 15 height 15
click at [164, 357] on div at bounding box center [164, 355] width 14 height 14
click at [164, 356] on div at bounding box center [164, 355] width 14 height 14
click at [126, 463] on icon at bounding box center [125, 464] width 6 height 6
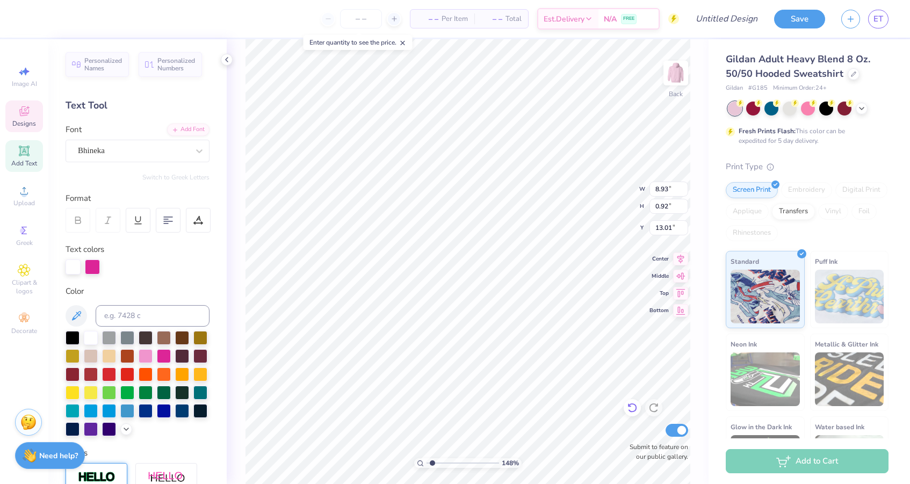
type input "13.08"
click at [431, 462] on input "range" at bounding box center [462, 463] width 72 height 10
click at [430, 464] on input "range" at bounding box center [462, 463] width 72 height 10
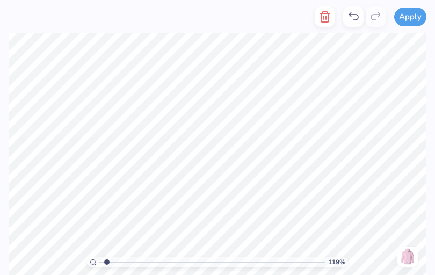
type input "1"
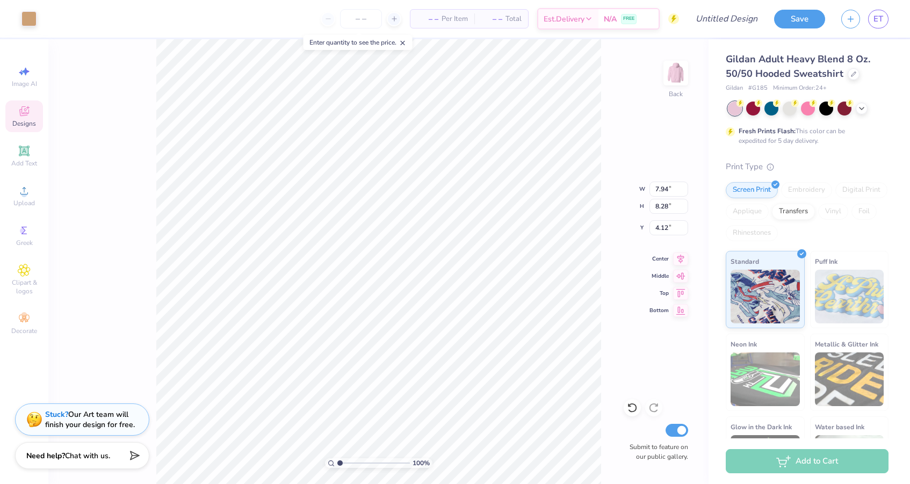
type input "7.91"
type input "8.25"
type input "4.15"
click at [634, 411] on icon at bounding box center [631, 408] width 9 height 10
type input "7.94"
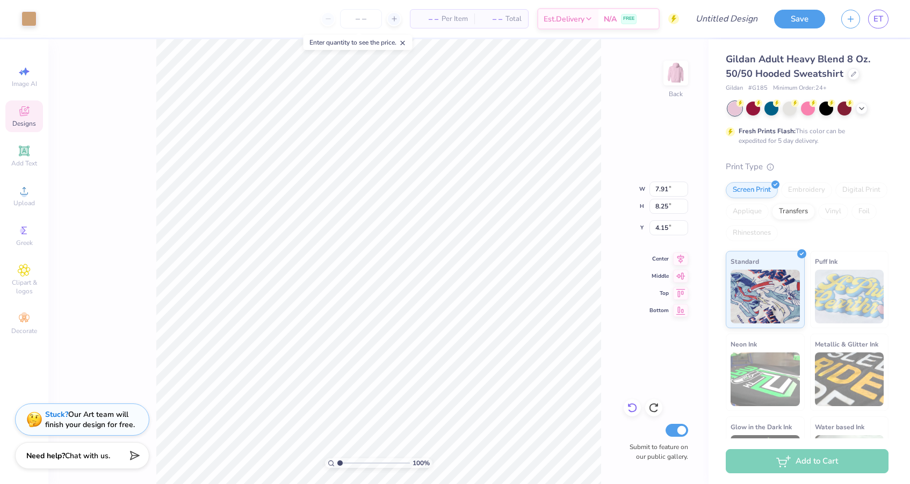
type input "8.28"
type input "4.12"
click at [621, 303] on div "100 % Back W 7.94 7.94 " H 8.28 8.28 " Y 4.12 4.12 " Center Middle Top Bottom S…" at bounding box center [378, 261] width 660 height 445
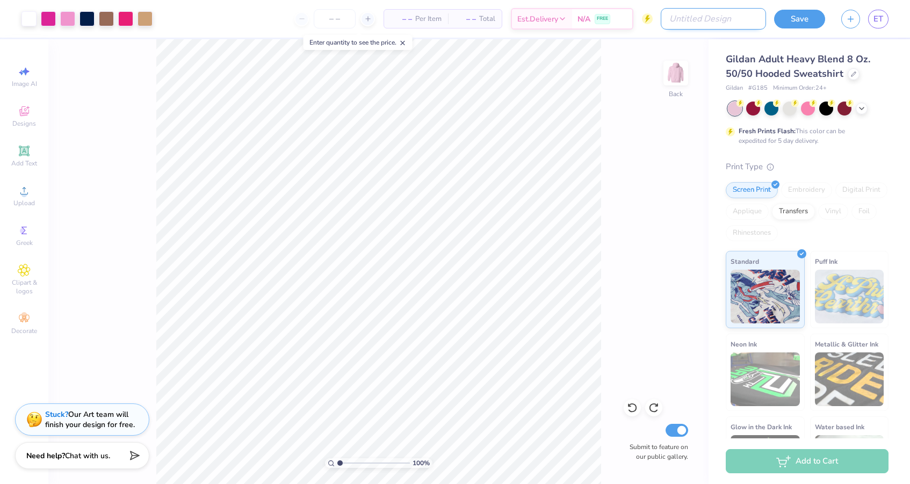
click at [746, 16] on input "Design Title" at bounding box center [712, 18] width 105 height 21
type input "."
click at [804, 11] on button "Save" at bounding box center [799, 17] width 51 height 19
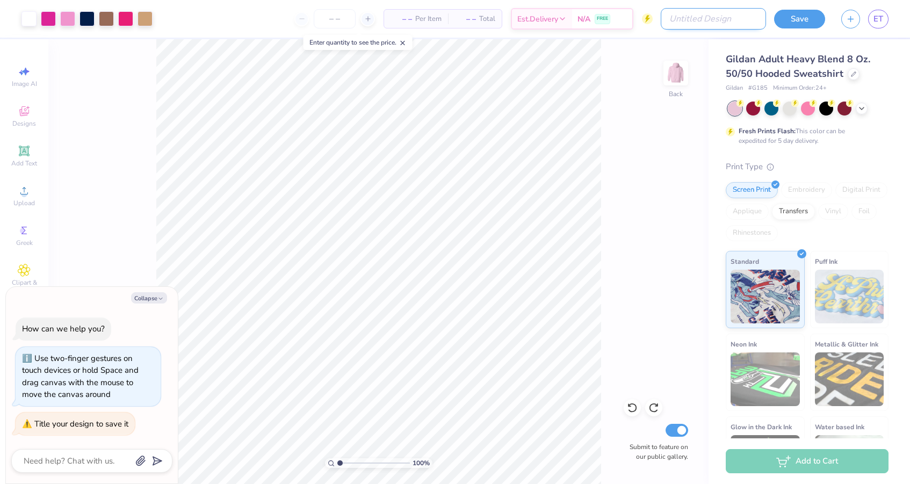
click at [708, 19] on input "Design Title" at bounding box center [712, 18] width 105 height 21
type textarea "x"
type input "t"
type textarea "x"
type input "th"
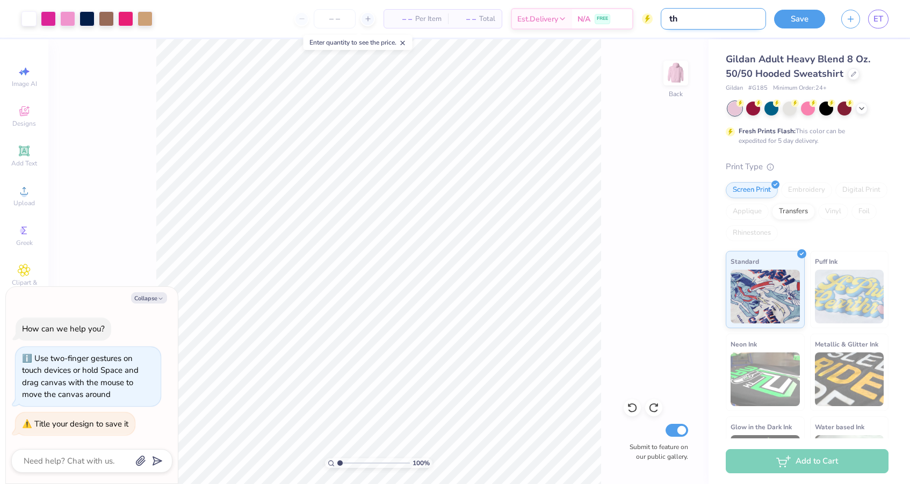
type textarea "x"
type input "thi"
type textarea "x"
type input "thin"
type textarea "x"
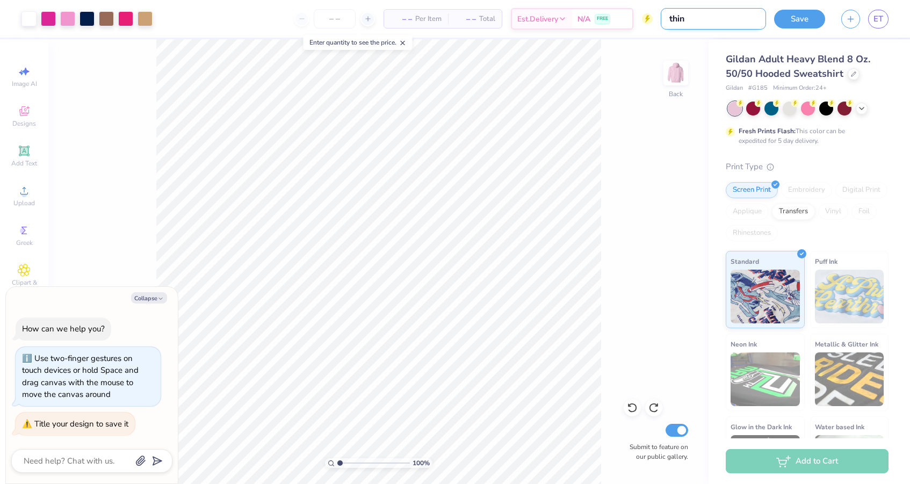
type input "think"
type textarea "x"
type input "think"
type textarea "x"
type input "think p"
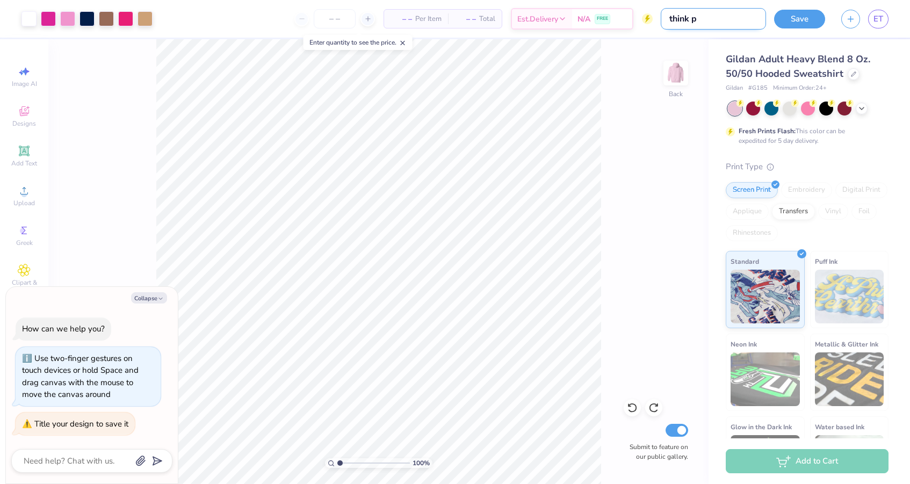
type textarea "x"
type input "think pi"
type textarea "x"
type input "think pin"
type textarea "x"
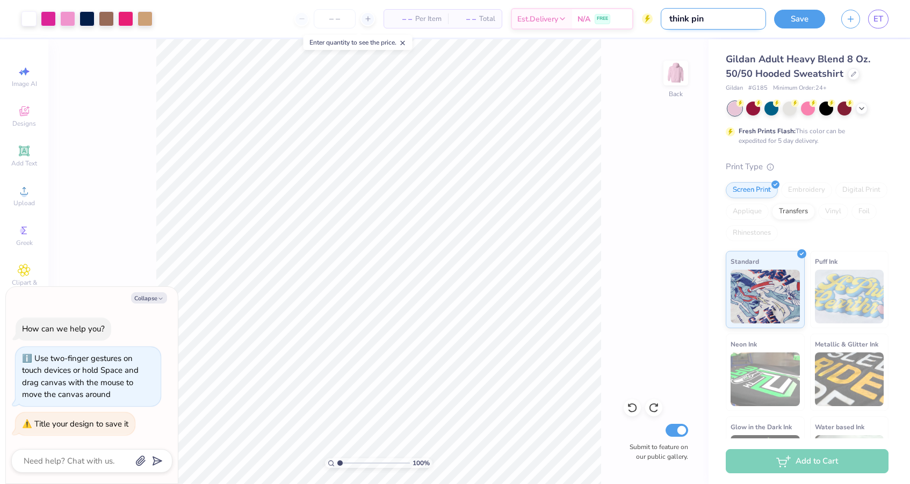
type input "think pink"
type textarea "x"
type input "think pink"
type textarea "x"
type input "think pink"
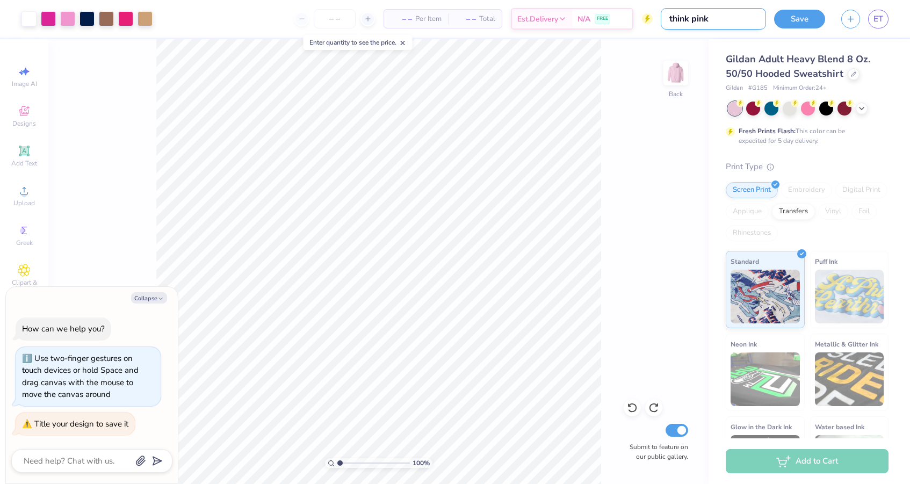
type textarea "x"
type input "think pin"
type textarea "x"
type input "think pi"
type textarea "x"
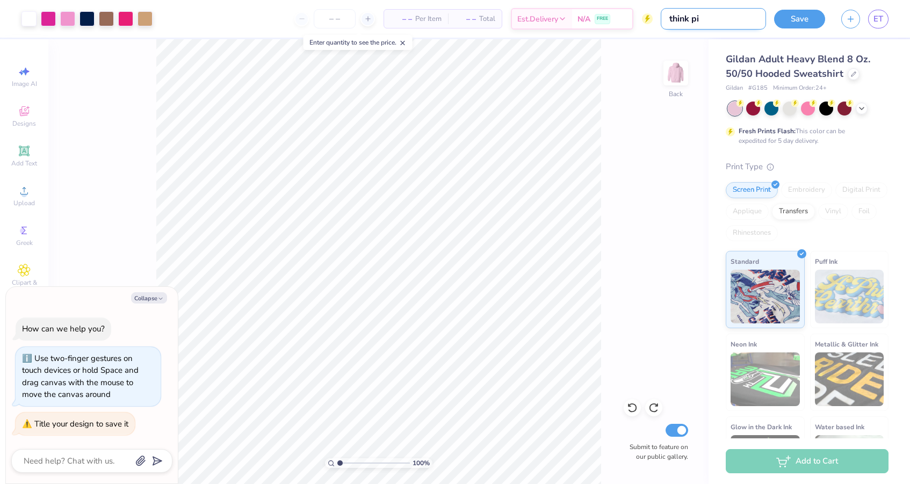
type input "think p"
type textarea "x"
type input "think"
type textarea "x"
type input "think"
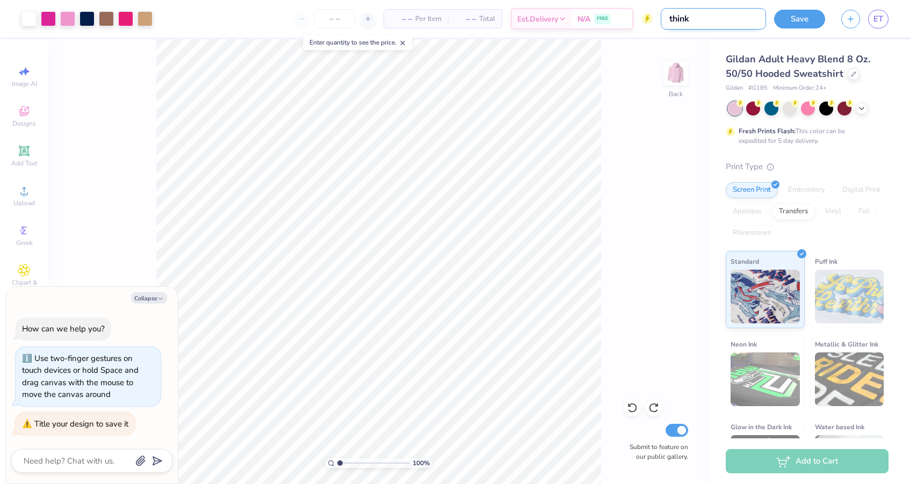
type textarea "x"
type input "thin"
type textarea "x"
type input "thi"
type textarea "x"
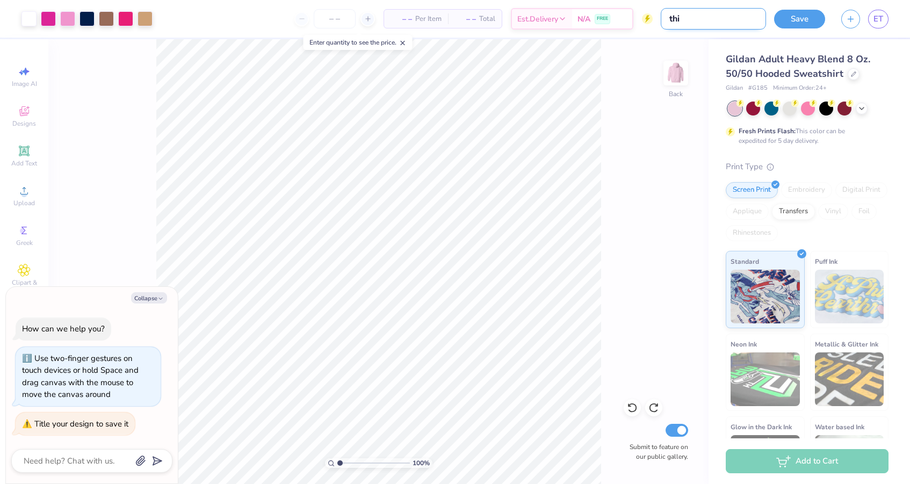
type input "th"
type textarea "x"
type input "t"
type textarea "x"
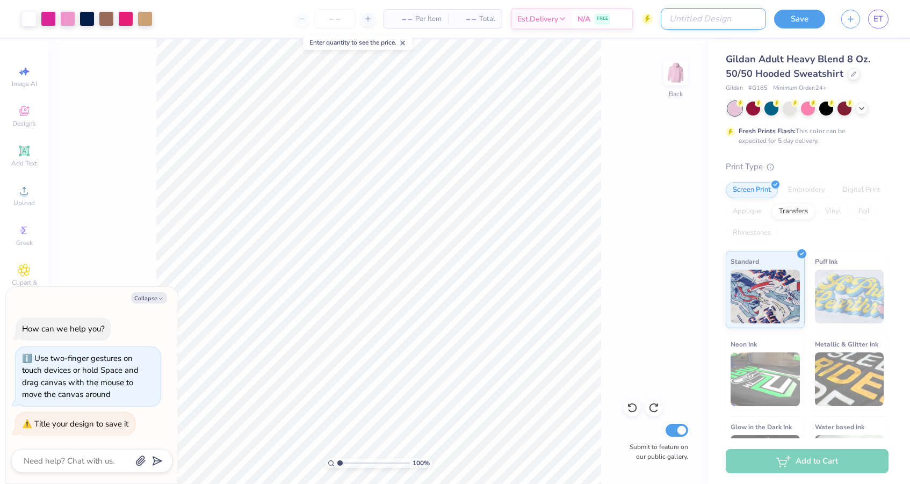
type input "m"
type textarea "x"
type input "b"
type textarea "x"
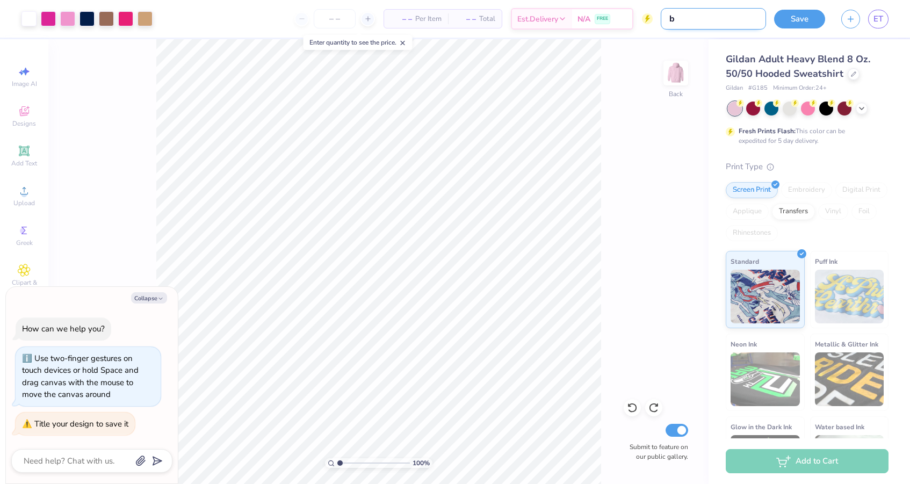
type input "bm"
type textarea "x"
type input "bmo"
type textarea "x"
type input "bmoc"
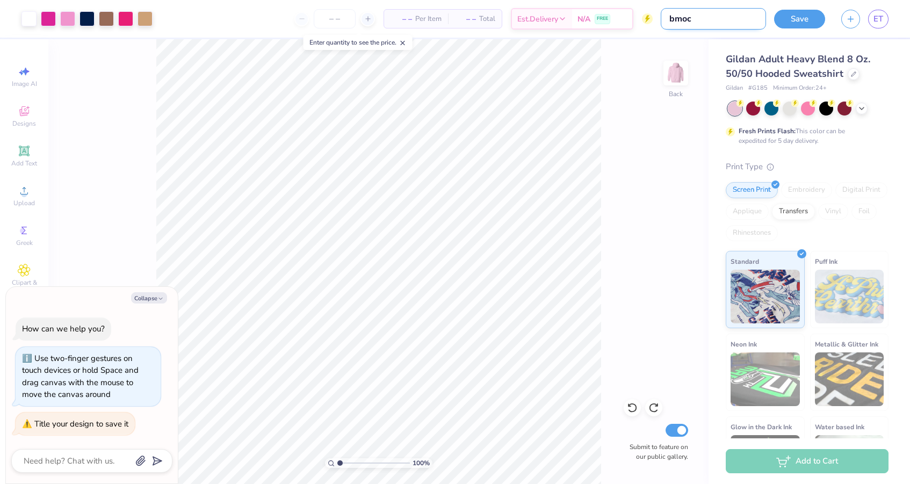
type textarea "x"
type input "bmoc"
click at [781, 24] on button "Save" at bounding box center [799, 17] width 51 height 19
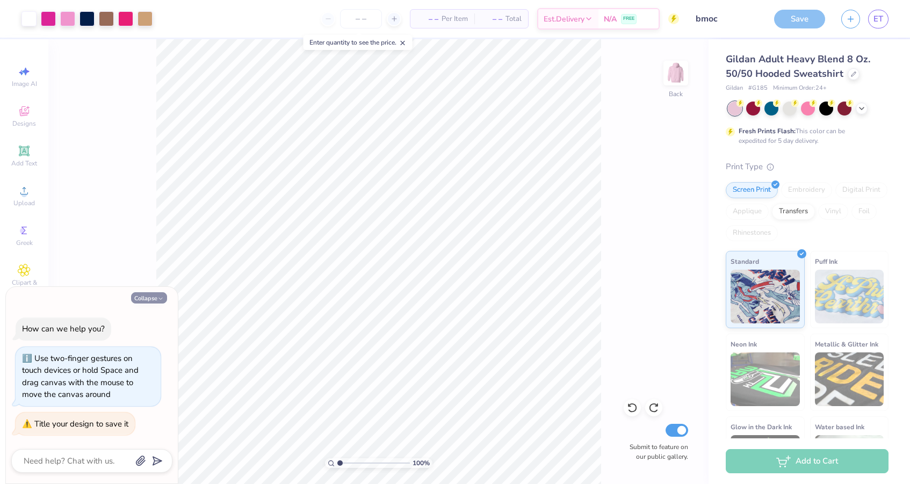
click at [153, 300] on button "Collapse" at bounding box center [149, 297] width 36 height 11
type textarea "x"
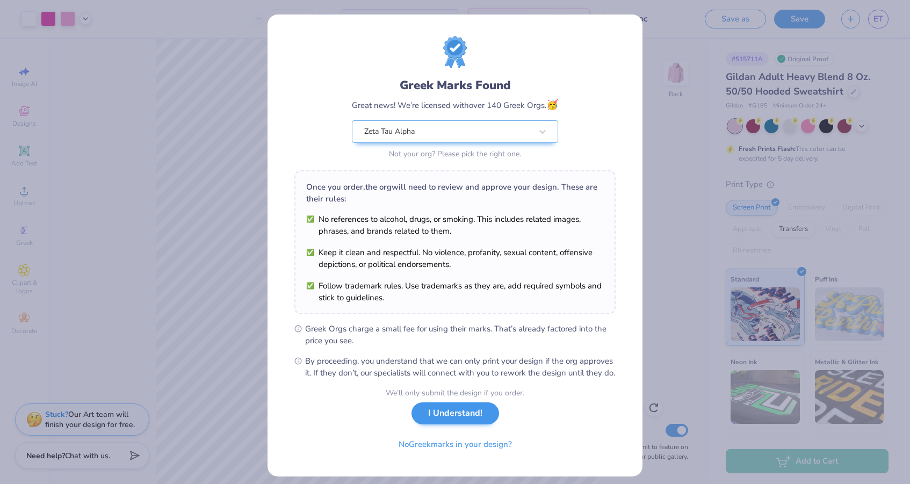
click at [479, 424] on button "I Understand!" at bounding box center [455, 413] width 88 height 22
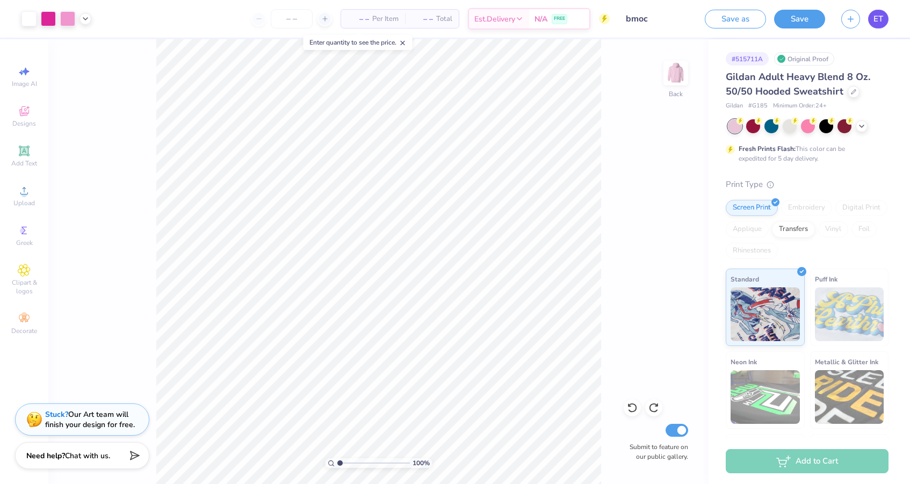
click at [876, 27] on link "ET" at bounding box center [878, 19] width 20 height 19
type input "8.81"
type input "9.86"
type input "4.14"
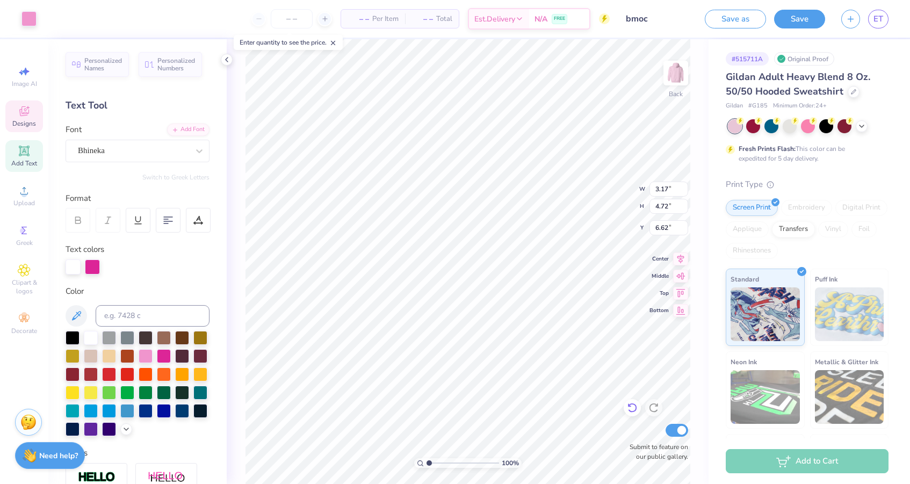
click at [632, 405] on icon at bounding box center [632, 407] width 11 height 11
type input "6.64"
click at [632, 405] on icon at bounding box center [632, 407] width 11 height 11
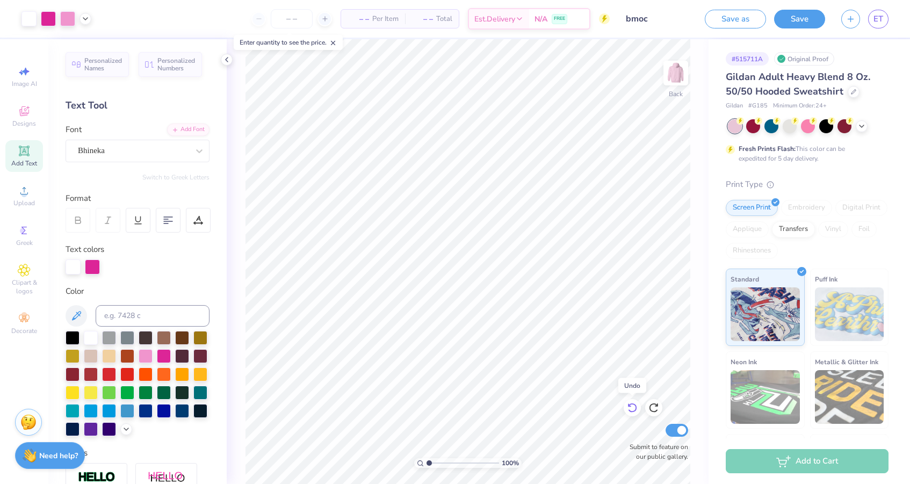
click at [632, 407] on icon at bounding box center [632, 407] width 11 height 11
click at [631, 407] on icon at bounding box center [632, 407] width 11 height 11
click at [877, 17] on span "ET" at bounding box center [878, 19] width 10 height 12
